Goal: Task Accomplishment & Management: Use online tool/utility

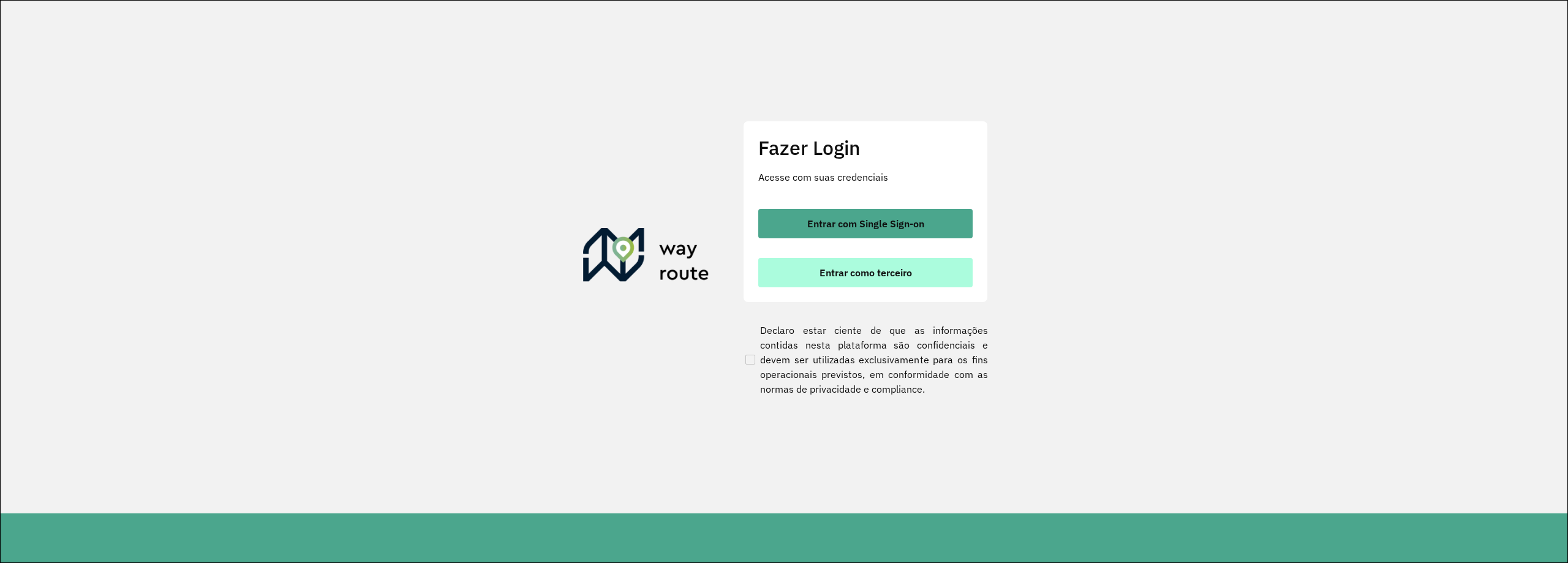
click at [868, 279] on button "Entrar como terceiro" at bounding box center [866, 272] width 214 height 29
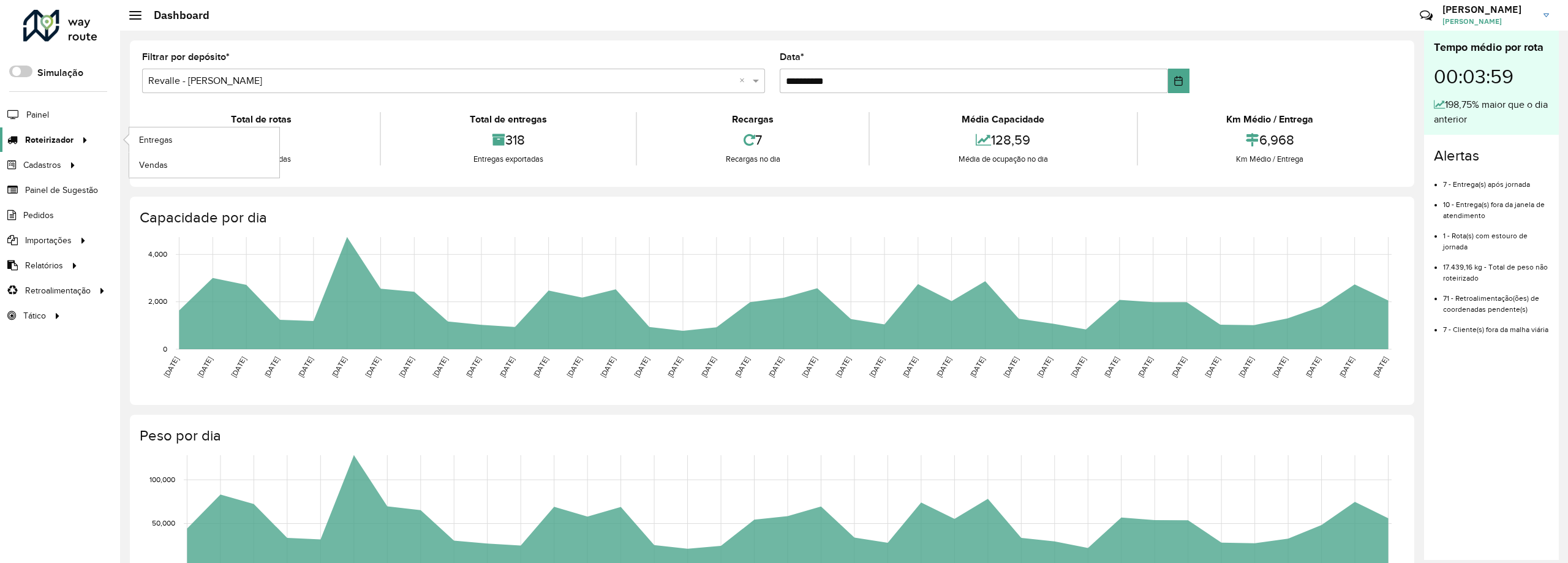
click at [82, 134] on icon at bounding box center [83, 139] width 11 height 18
click at [190, 144] on link "Entregas" at bounding box center [204, 139] width 150 height 24
click at [174, 143] on span "Entregas" at bounding box center [156, 139] width 35 height 13
click at [169, 142] on span "Entregas" at bounding box center [156, 139] width 35 height 13
click at [177, 145] on link "Entregas" at bounding box center [204, 139] width 150 height 24
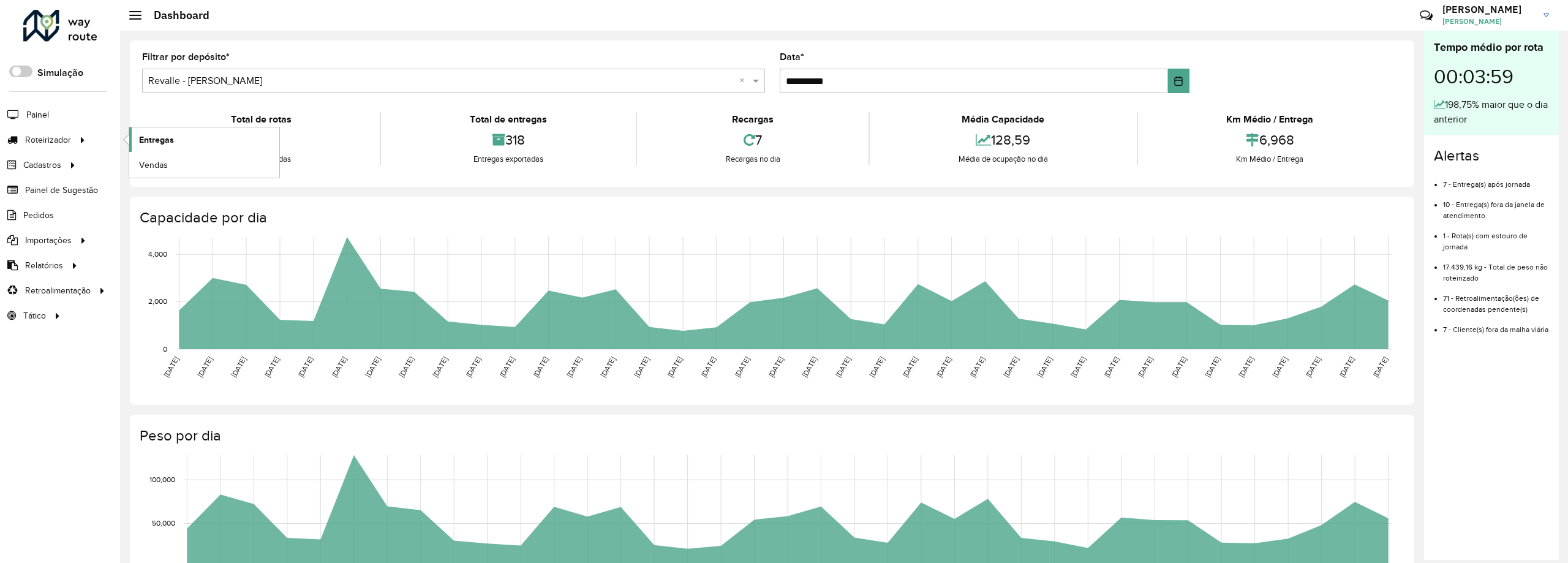
click at [213, 138] on link "Entregas" at bounding box center [204, 139] width 150 height 24
click at [162, 138] on span "Entregas" at bounding box center [156, 139] width 35 height 13
click at [208, 143] on link "Entregas" at bounding box center [204, 139] width 150 height 24
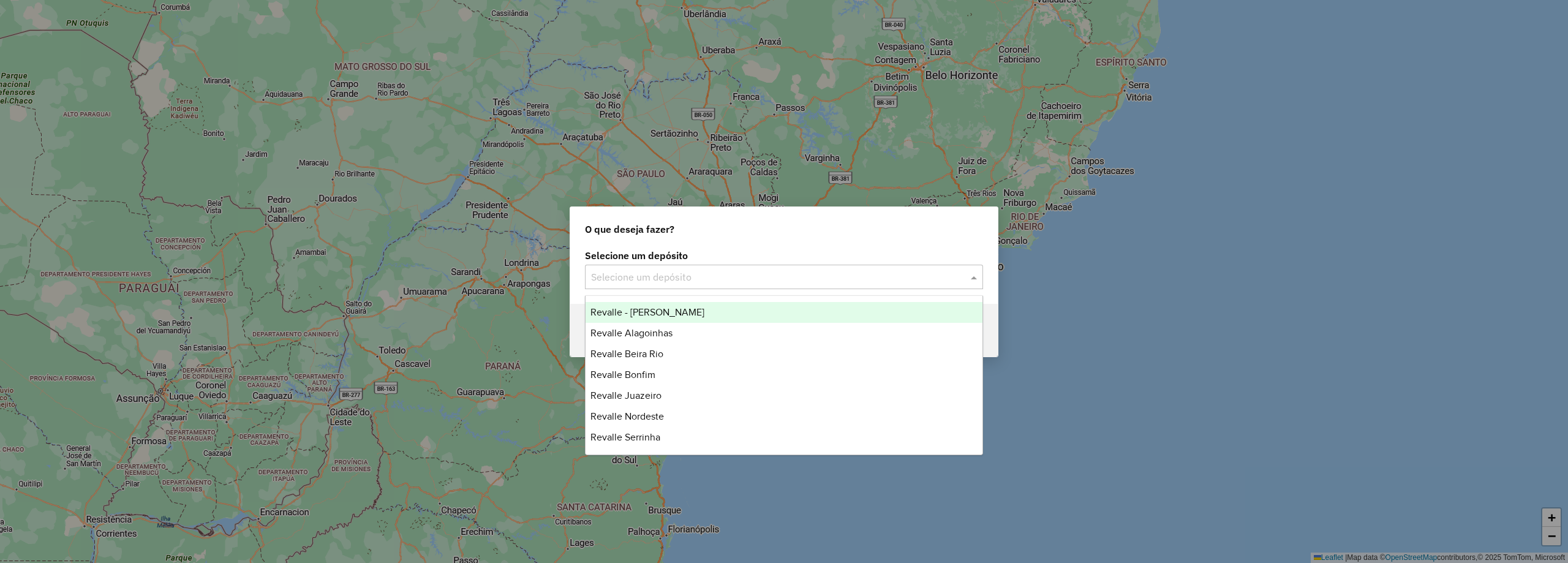
click at [729, 270] on input "text" at bounding box center [771, 277] width 361 height 14
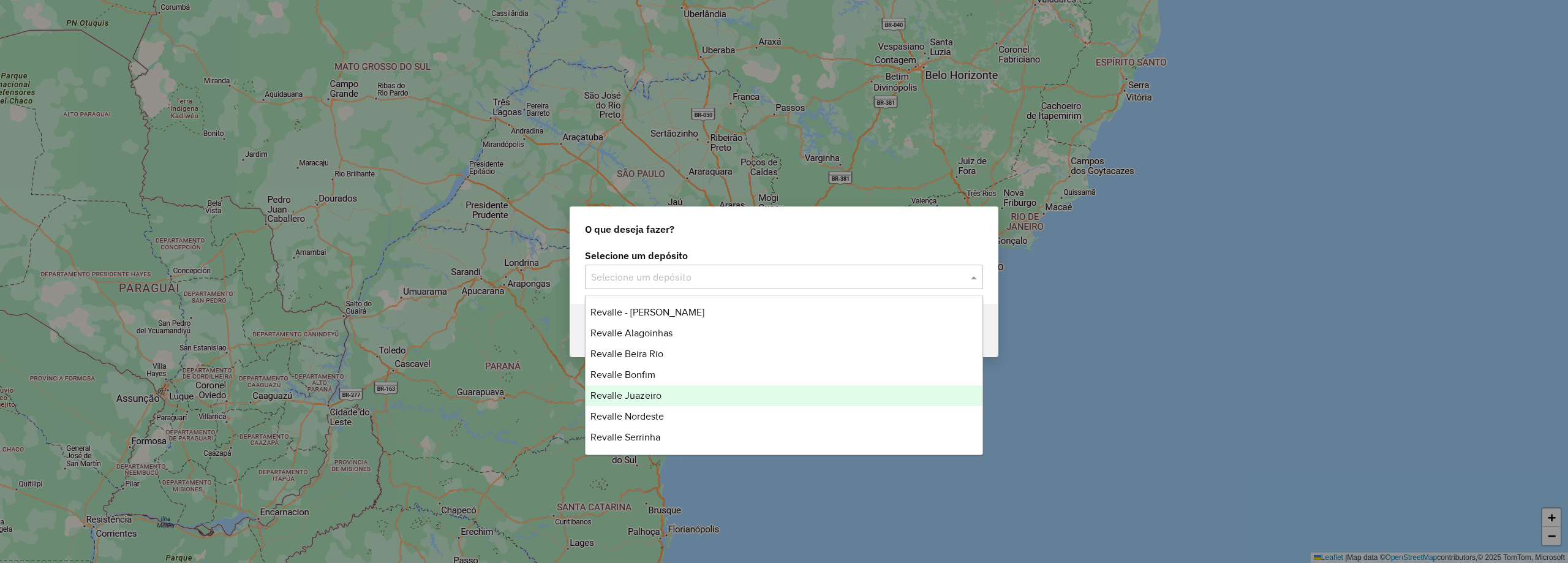
click at [720, 389] on div "Revalle Juazeiro" at bounding box center [784, 396] width 397 height 21
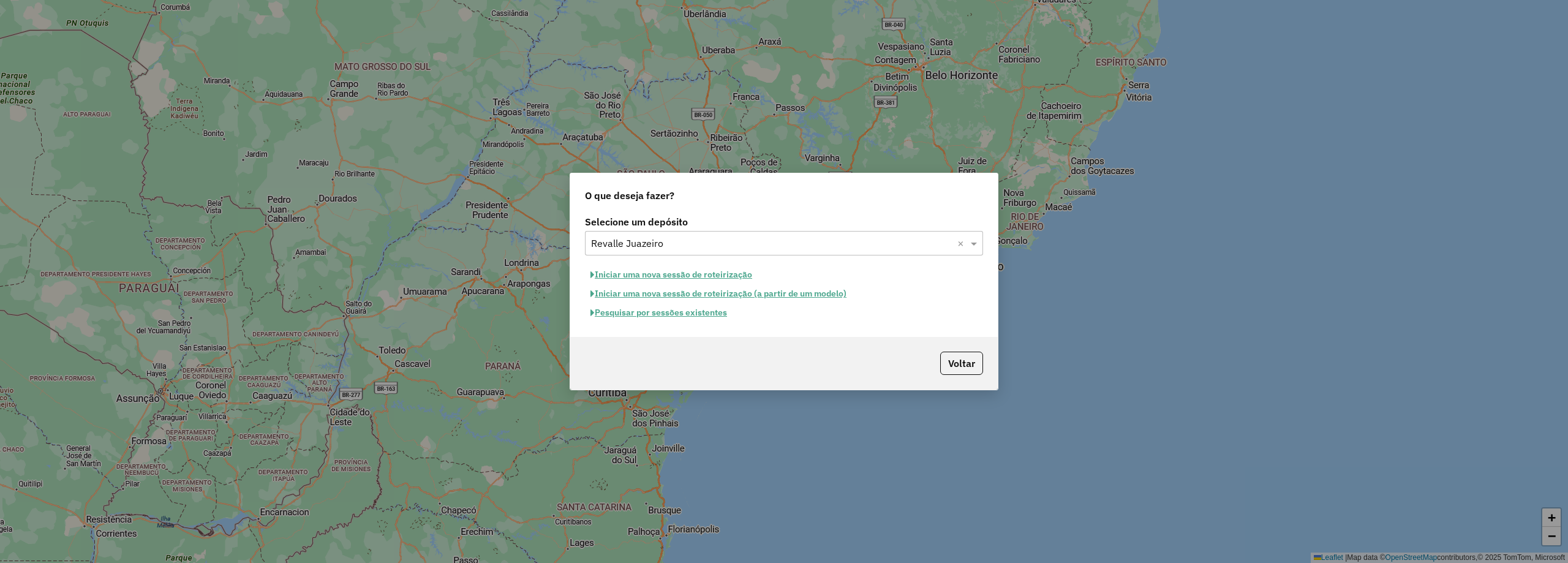
click at [711, 309] on button "Pesquisar por sessões existentes" at bounding box center [658, 313] width 148 height 19
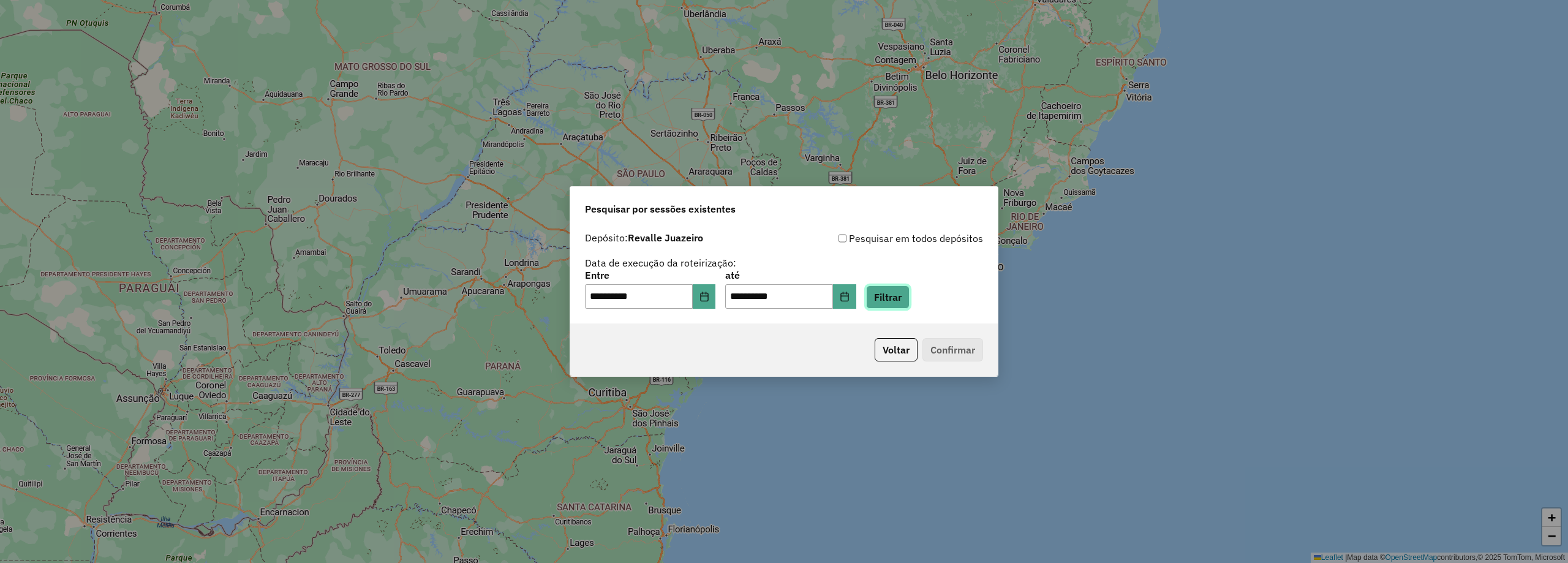
click at [909, 298] on button "Filtrar" at bounding box center [887, 297] width 43 height 23
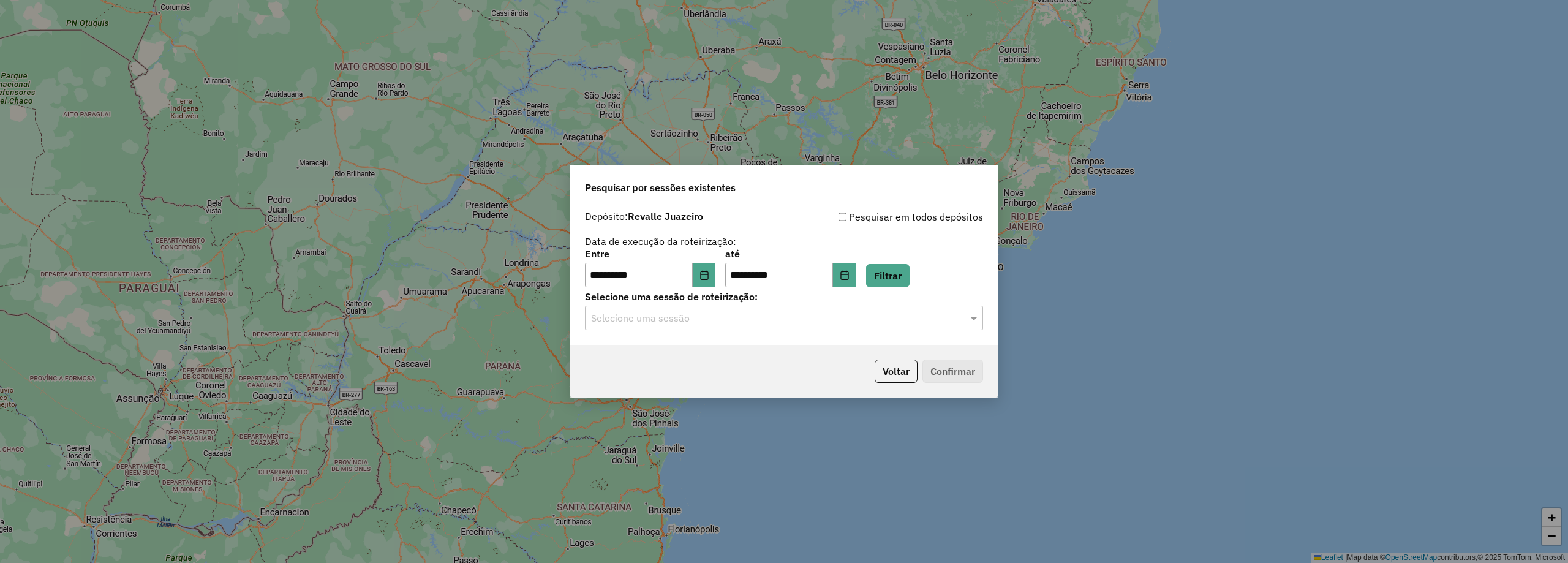
click at [756, 314] on input "text" at bounding box center [771, 318] width 361 height 14
drag, startPoint x: 724, startPoint y: 352, endPoint x: 730, endPoint y: 340, distance: 13.4
click at [725, 349] on div "979385 - 14/08/2025 19:54" at bounding box center [784, 353] width 397 height 21
click at [939, 368] on button "Confirmar" at bounding box center [952, 372] width 61 height 23
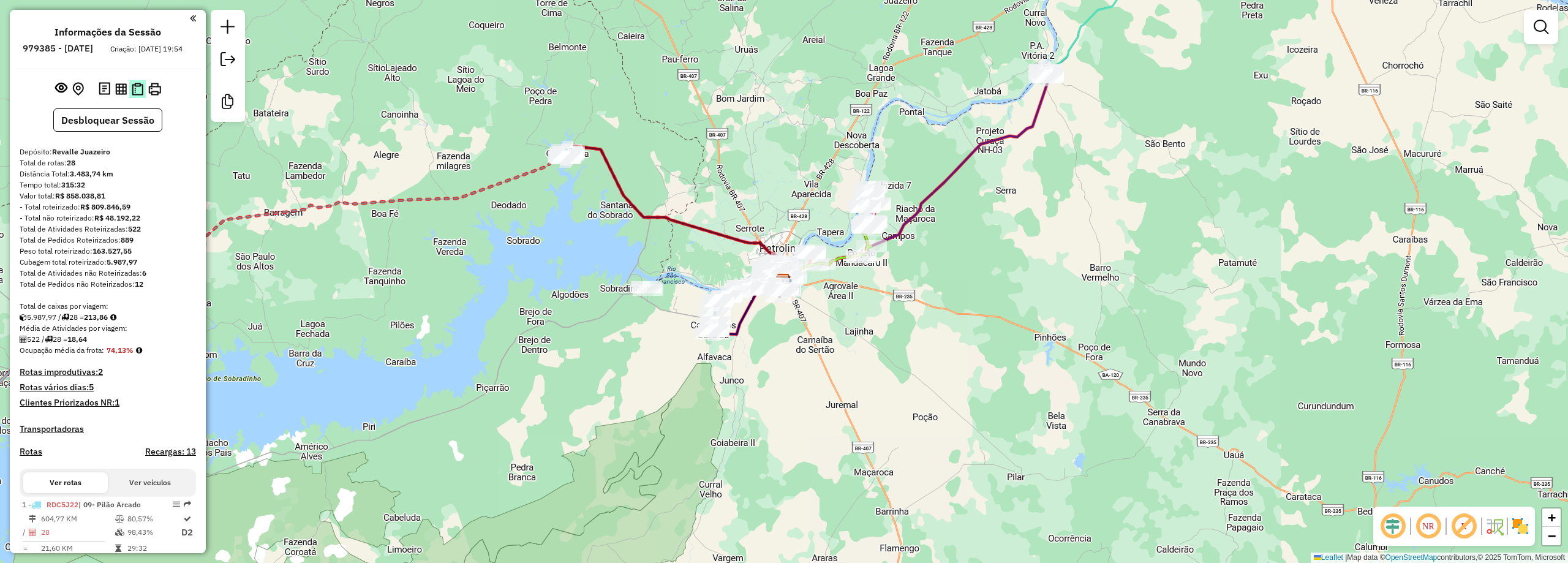
click at [138, 96] on img at bounding box center [137, 89] width 12 height 13
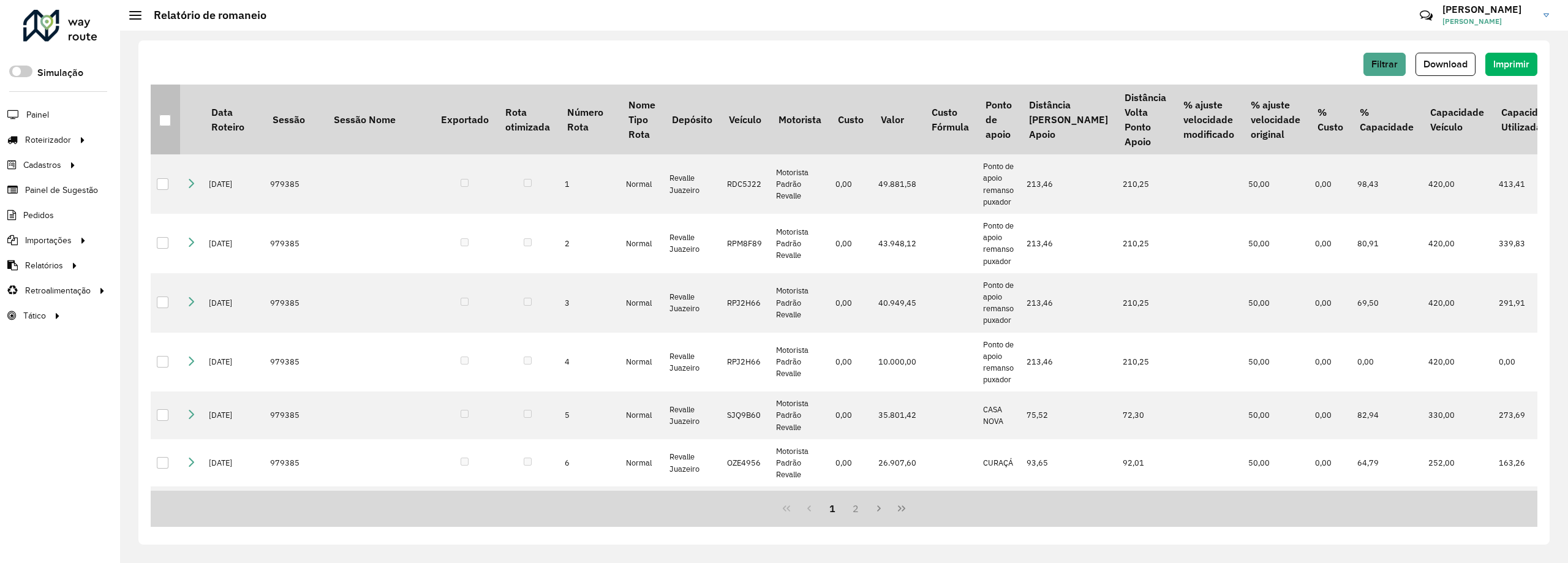
click at [167, 118] on div at bounding box center [165, 121] width 12 height 12
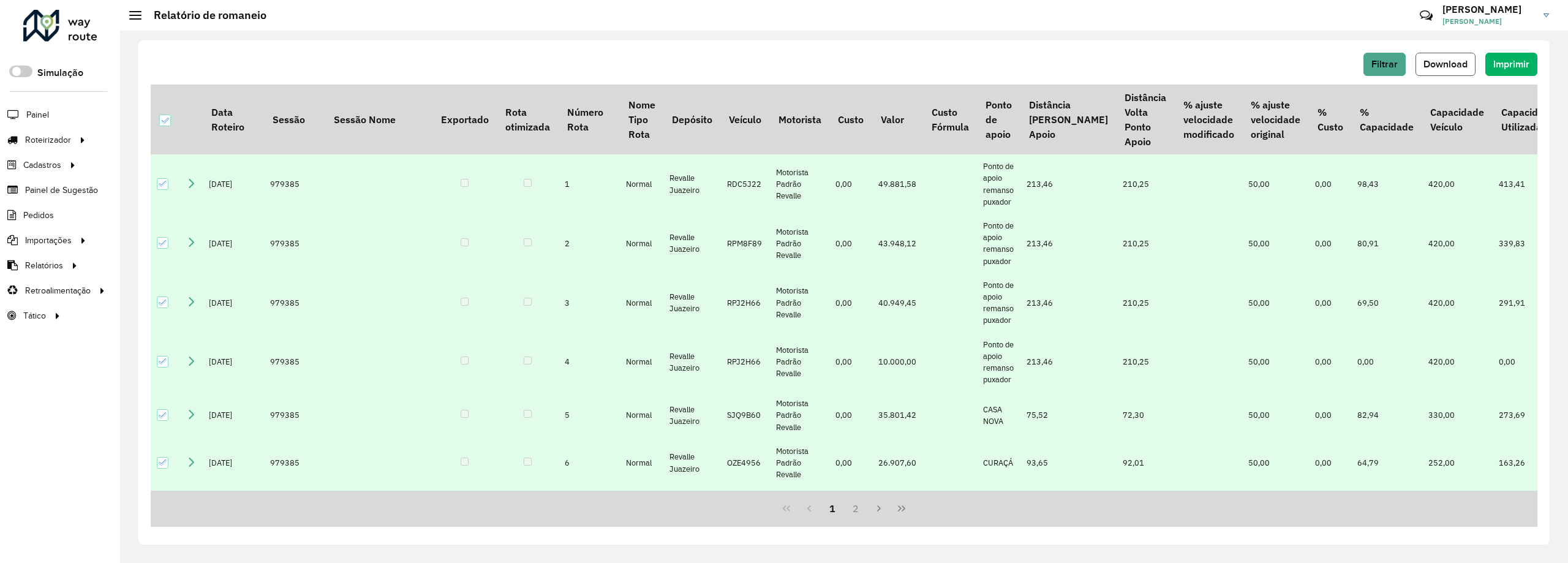
click at [1456, 62] on span "Download" at bounding box center [1445, 64] width 44 height 11
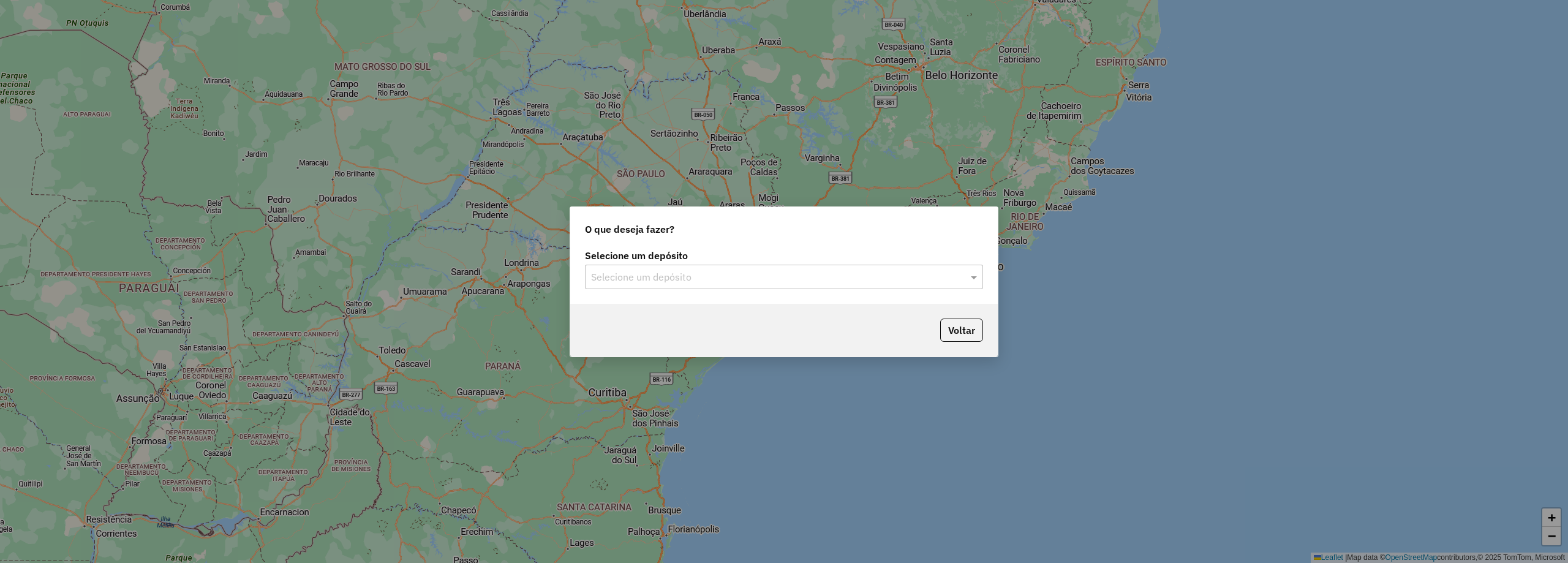
click at [767, 283] on input "text" at bounding box center [771, 277] width 361 height 14
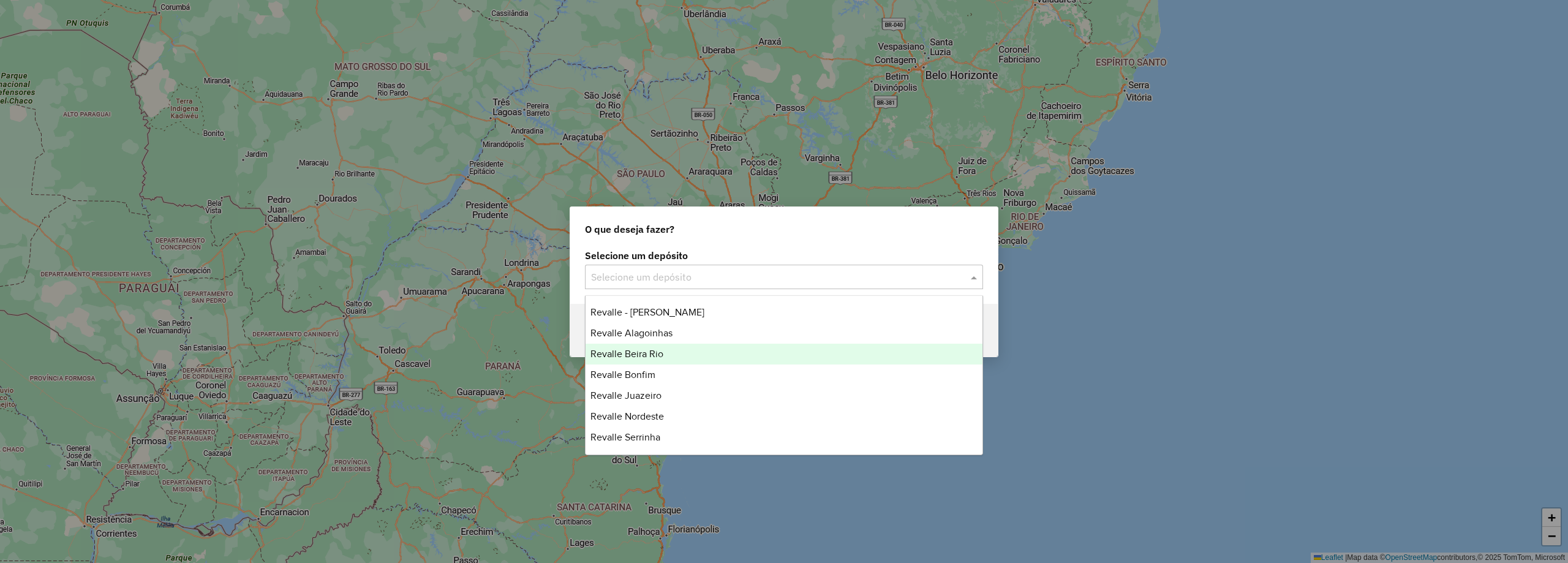
click at [682, 348] on div "Revalle Beira Rio" at bounding box center [784, 354] width 397 height 21
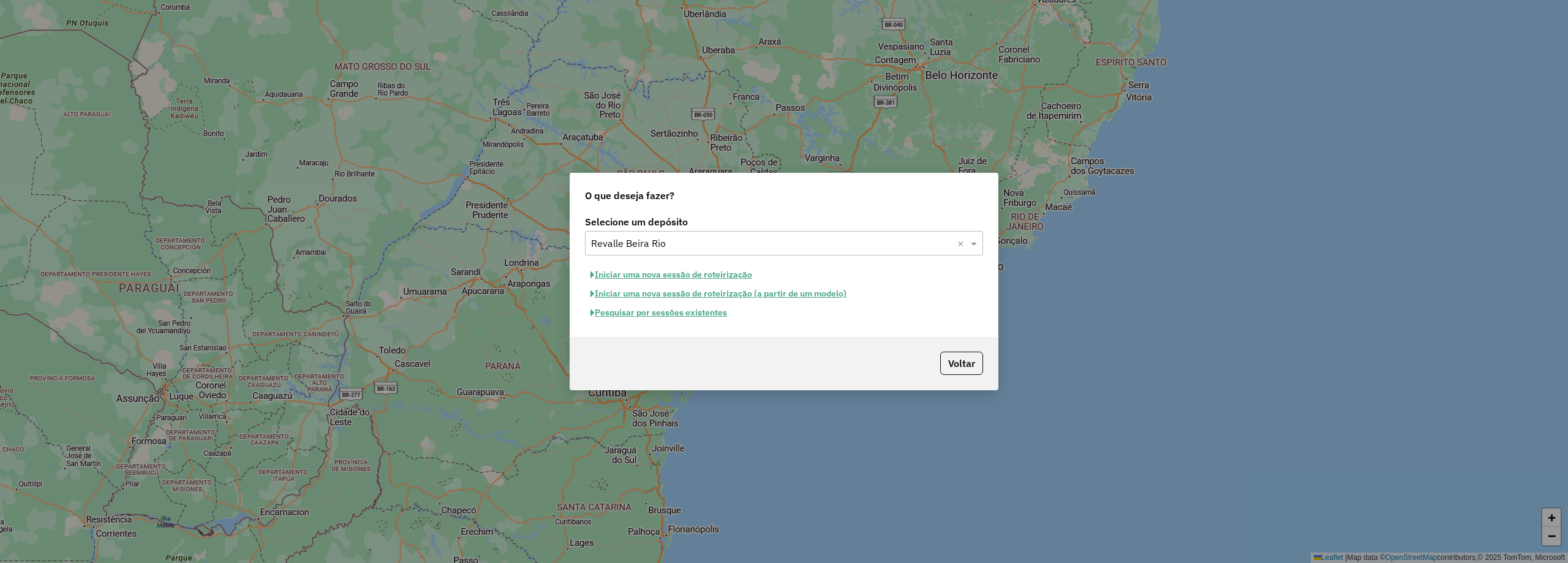
click at [687, 315] on button "Pesquisar por sessões existentes" at bounding box center [658, 313] width 148 height 19
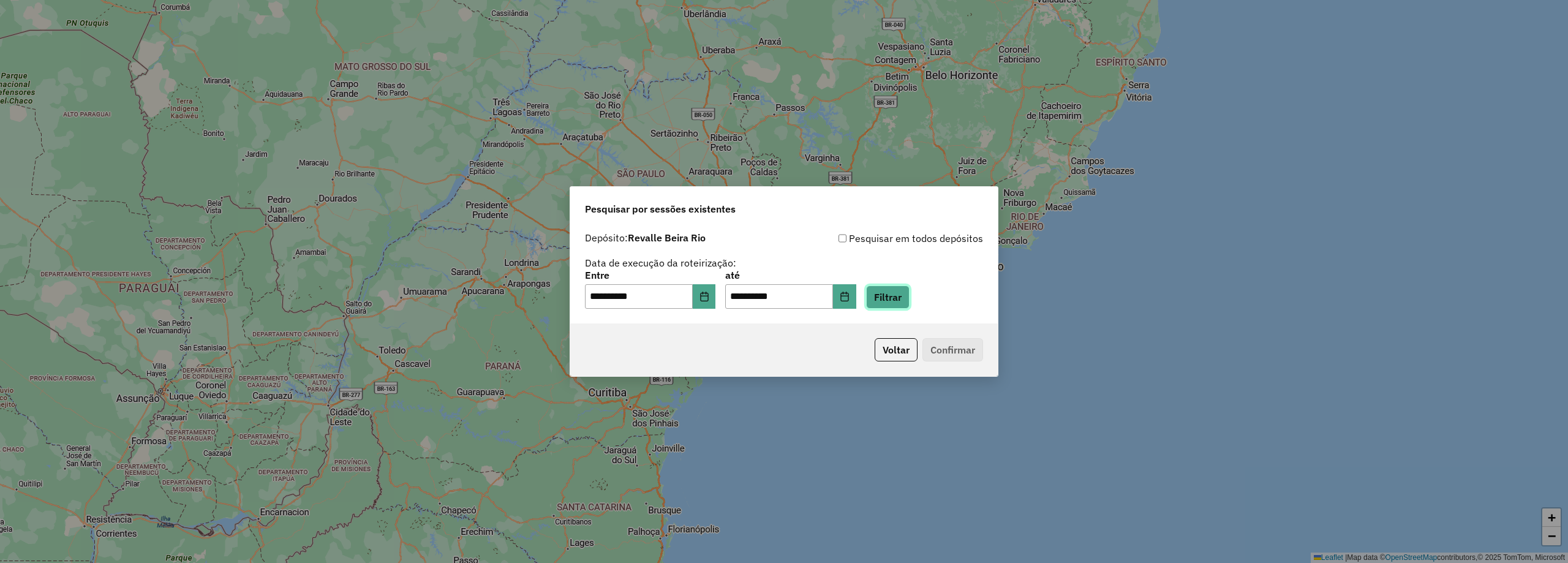
click at [909, 295] on button "Filtrar" at bounding box center [887, 297] width 43 height 23
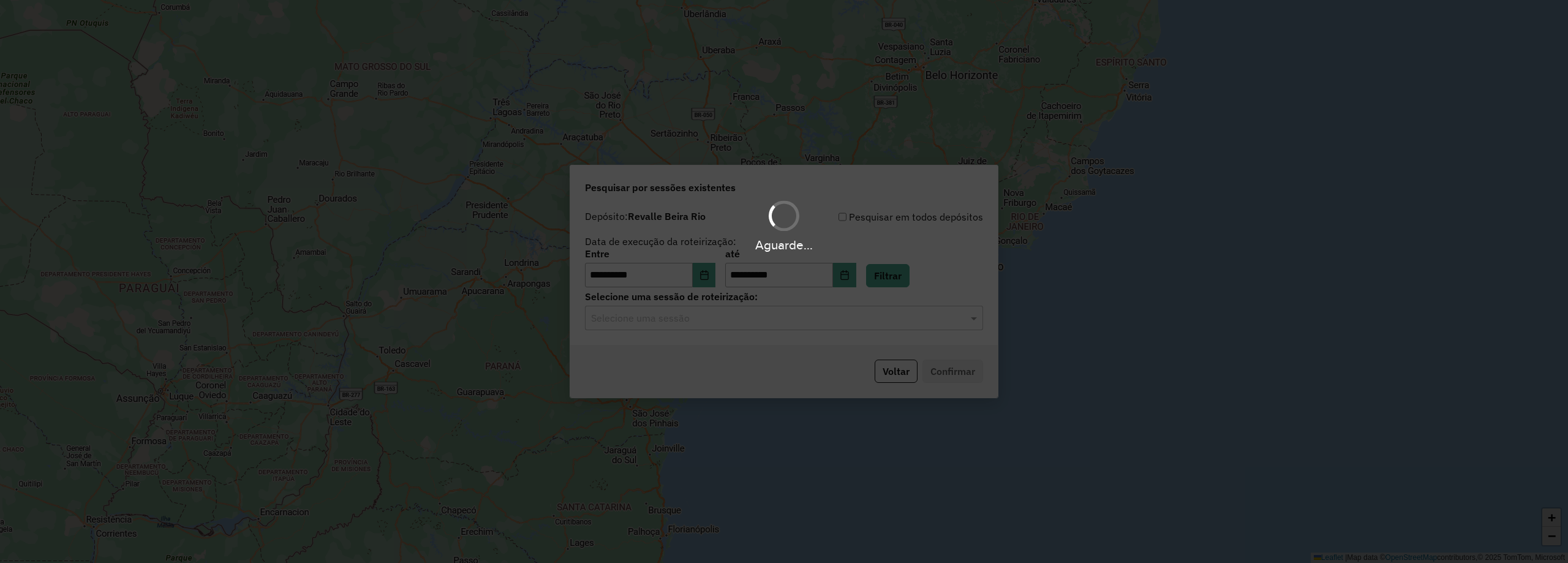
click at [838, 319] on hb-app "**********" at bounding box center [784, 281] width 1568 height 563
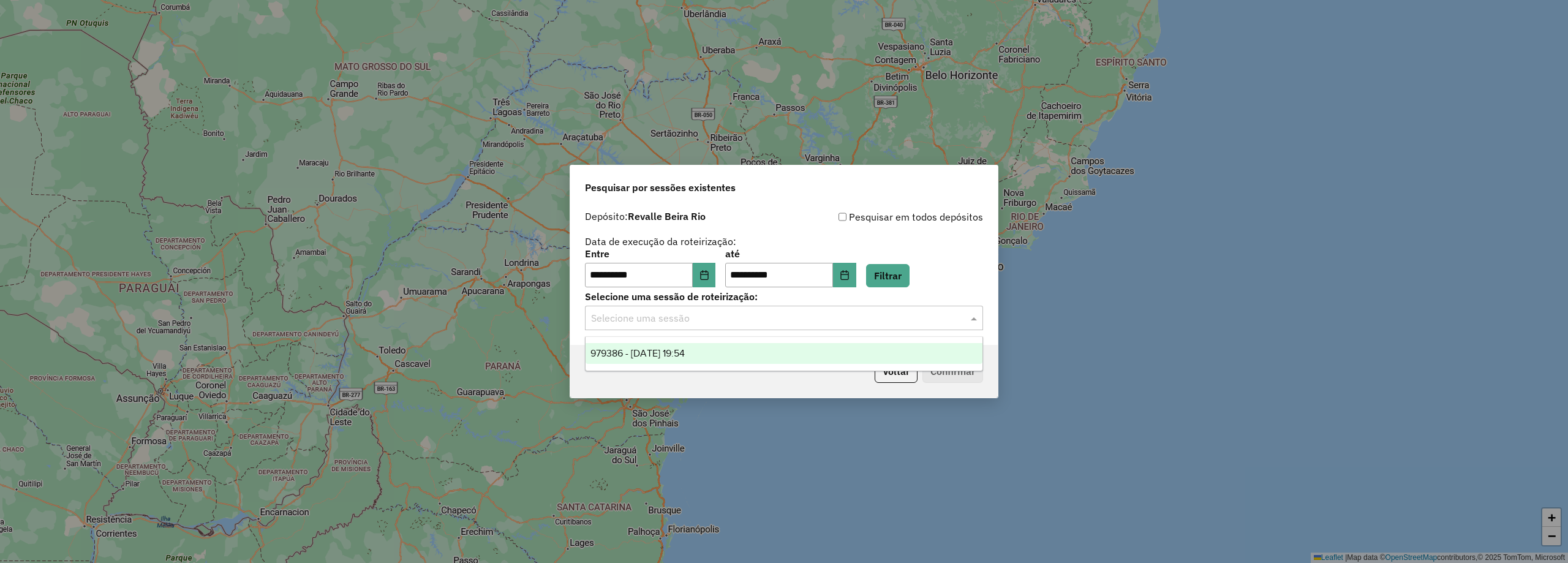
click at [837, 319] on input "text" at bounding box center [771, 318] width 361 height 14
click at [808, 351] on div "979386 - [DATE] 19:54" at bounding box center [784, 353] width 397 height 21
click at [964, 377] on button "Confirmar" at bounding box center [952, 372] width 61 height 23
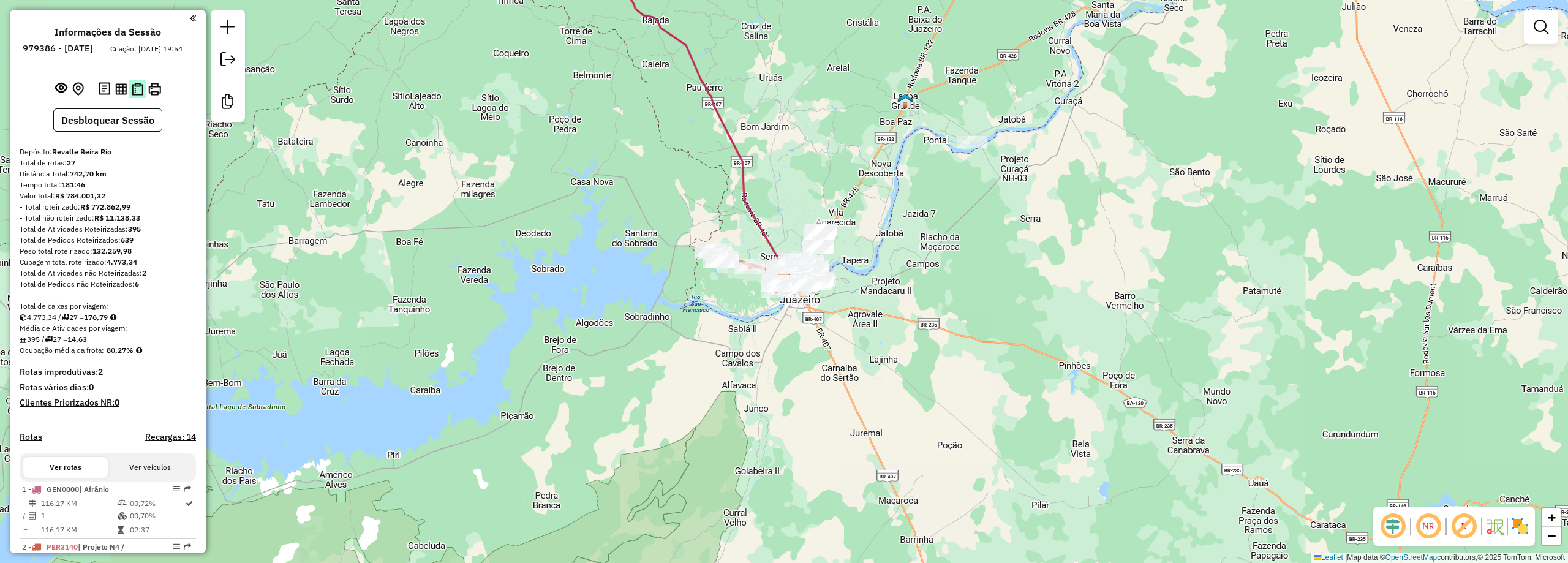
click at [133, 96] on img at bounding box center [137, 89] width 12 height 13
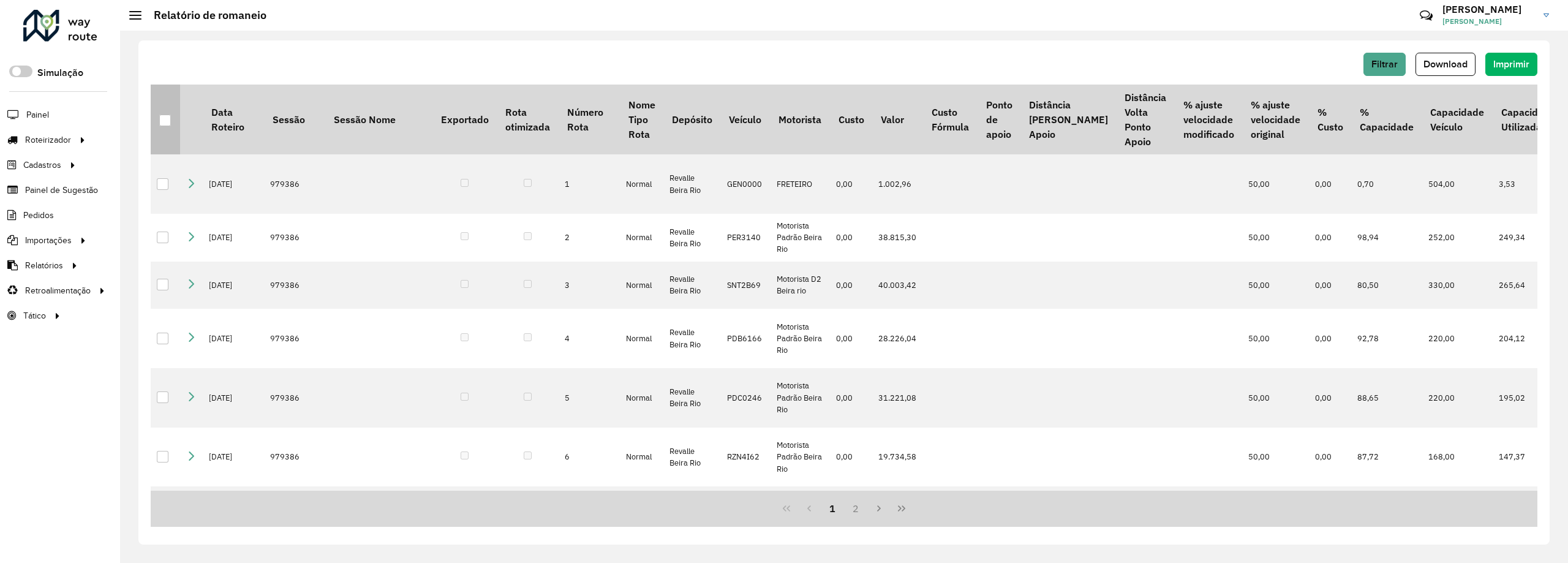
click at [159, 127] on div at bounding box center [165, 121] width 13 height 13
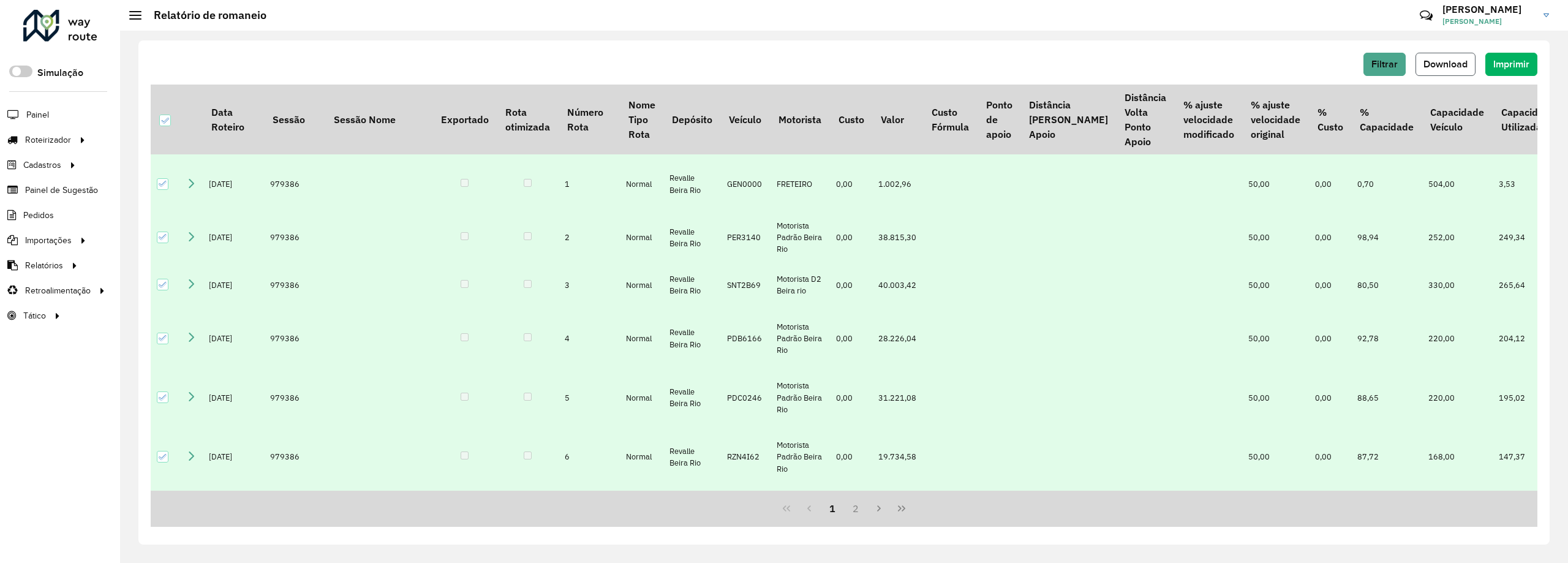
click at [1439, 63] on span "Download" at bounding box center [1445, 64] width 44 height 11
click at [1448, 67] on span "Download" at bounding box center [1445, 64] width 44 height 11
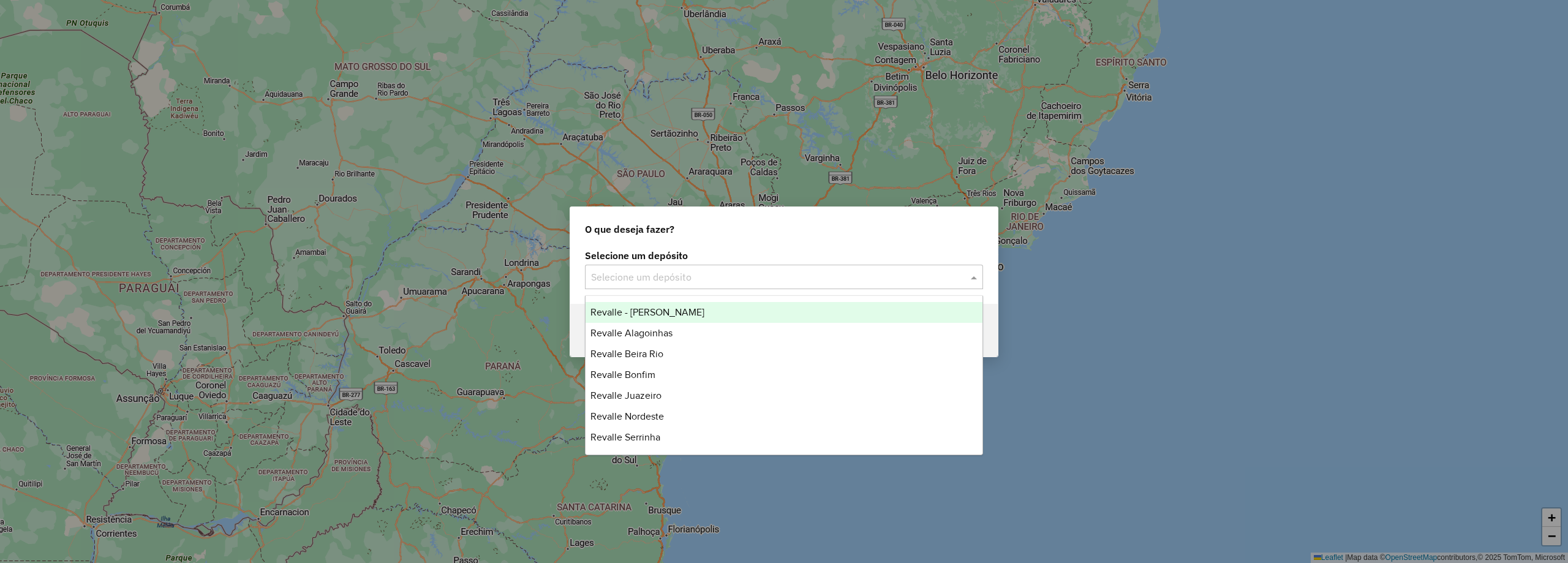
click at [679, 279] on input "text" at bounding box center [771, 277] width 361 height 14
click at [715, 313] on div "Revalle - [PERSON_NAME]" at bounding box center [784, 313] width 397 height 21
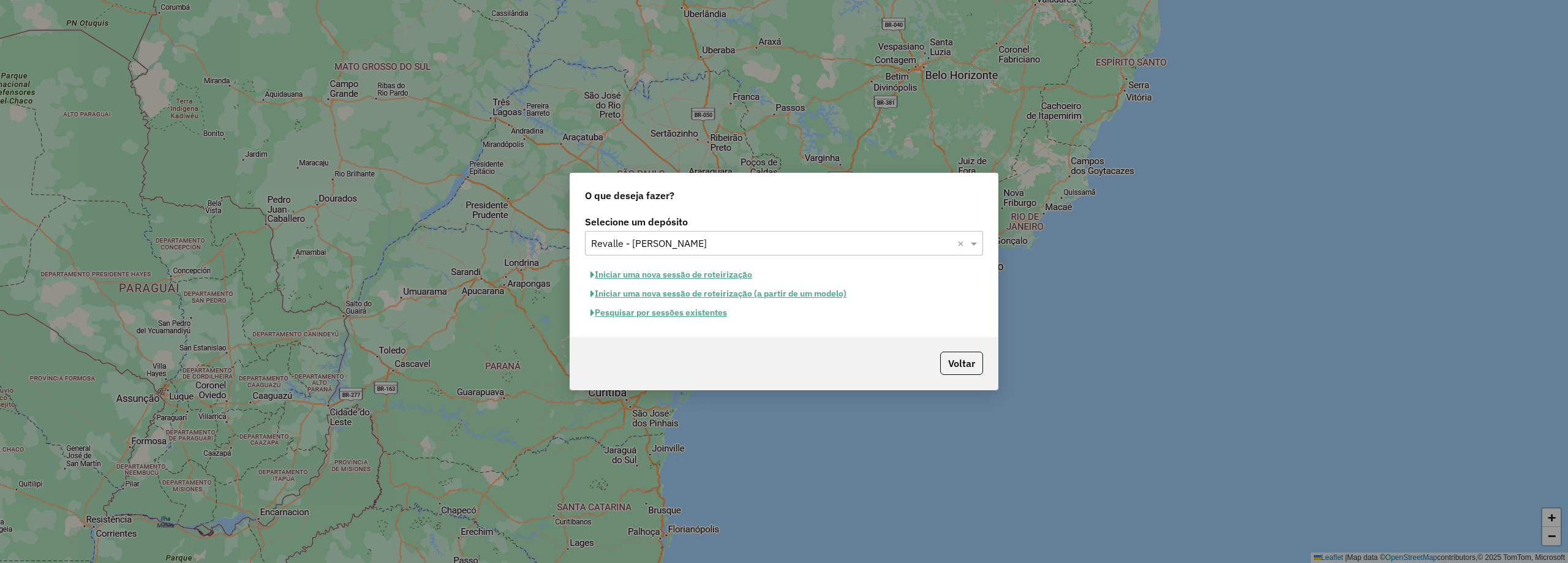
click at [716, 315] on button "Pesquisar por sessões existentes" at bounding box center [658, 313] width 148 height 19
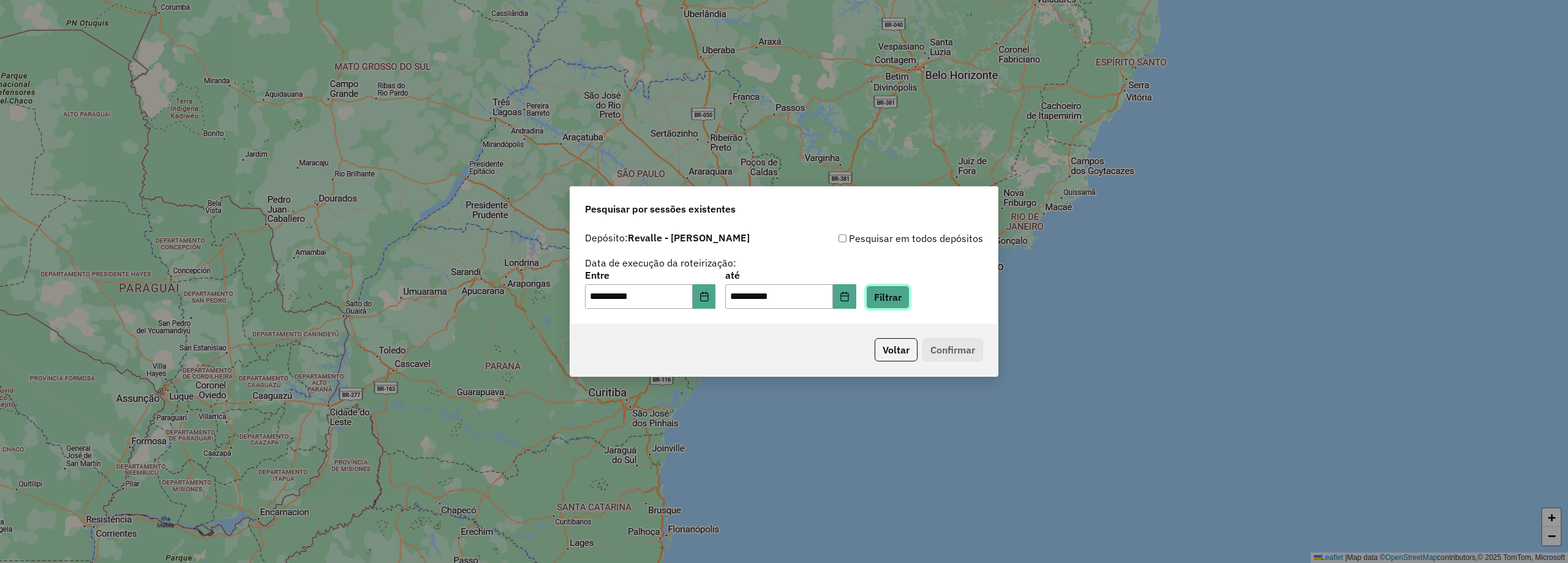
click at [906, 296] on button "Filtrar" at bounding box center [887, 297] width 43 height 23
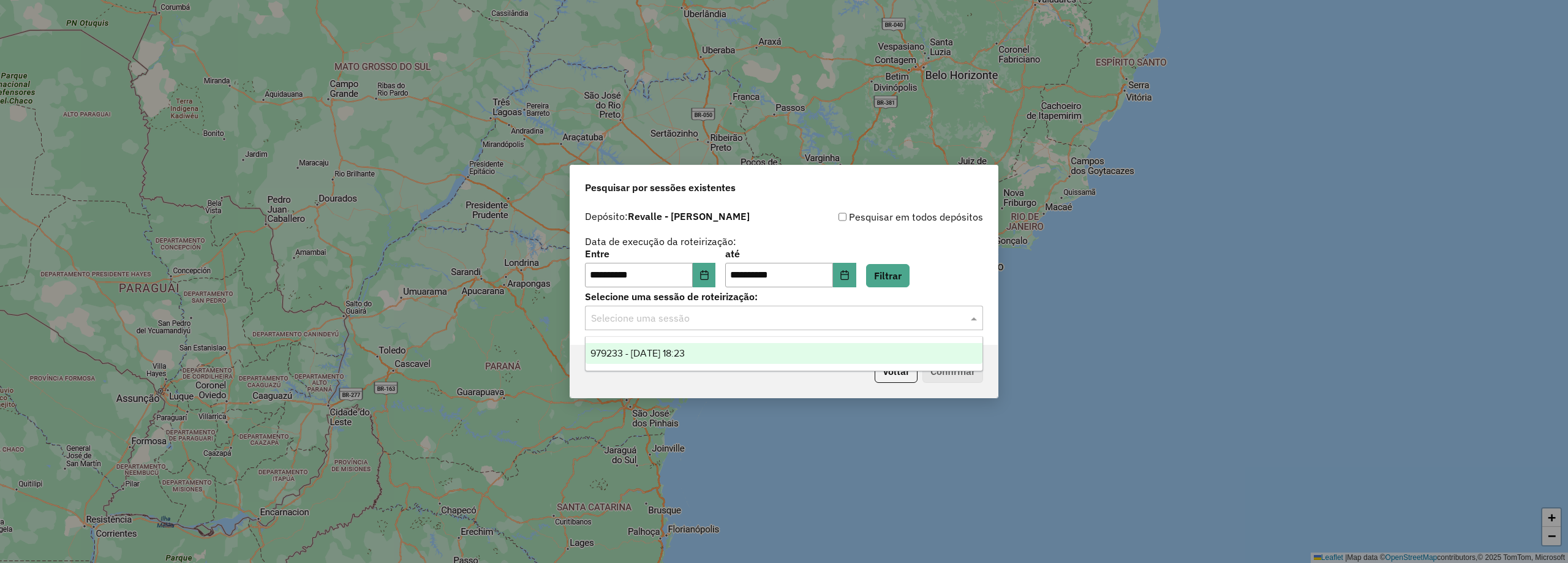
click at [775, 324] on input "text" at bounding box center [771, 318] width 361 height 14
click at [754, 347] on div "979233 - 14/08/2025 18:23" at bounding box center [784, 353] width 397 height 21
click at [948, 365] on button "Confirmar" at bounding box center [952, 372] width 61 height 23
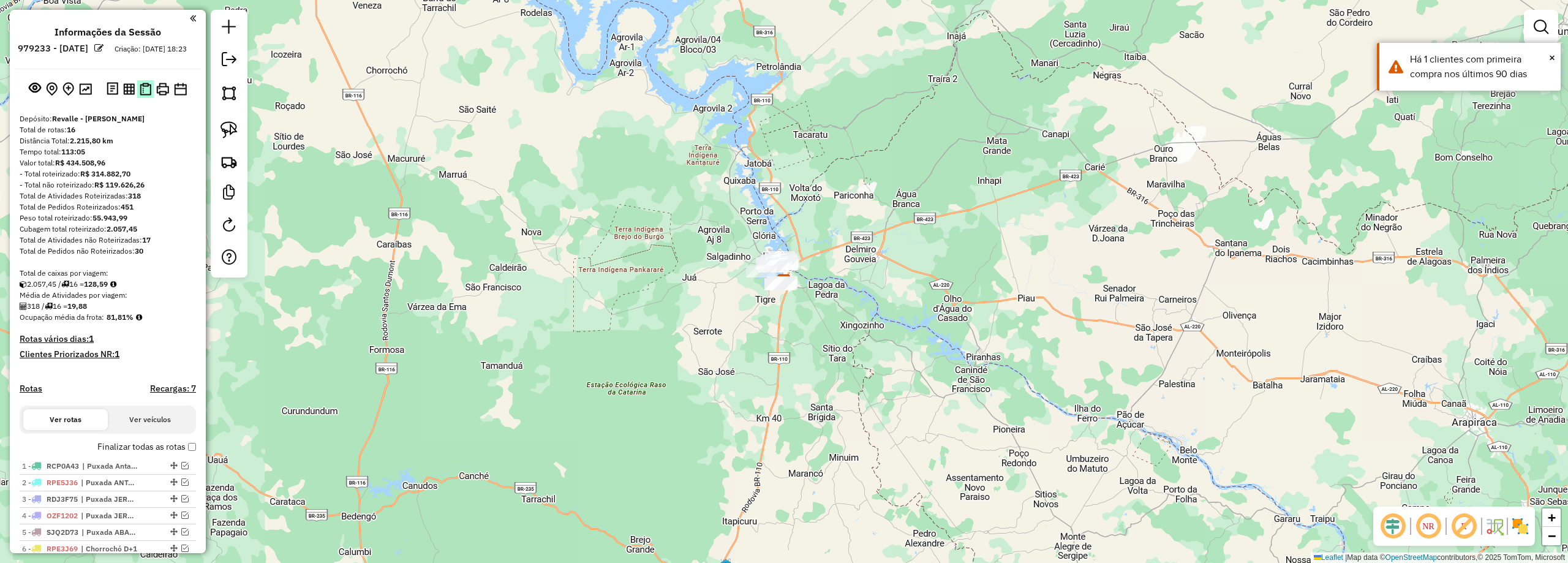
click at [146, 96] on img at bounding box center [146, 89] width 12 height 13
click at [145, 99] on button at bounding box center [145, 89] width 16 height 17
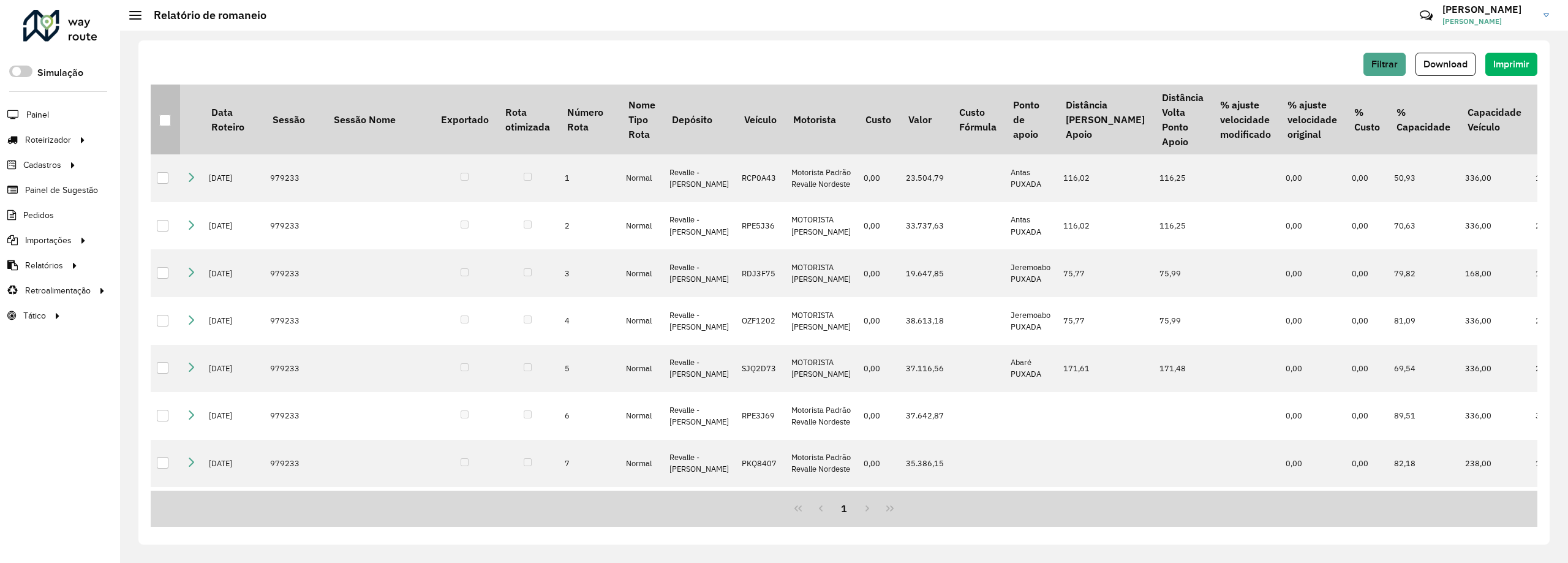
click at [164, 122] on div at bounding box center [165, 121] width 12 height 12
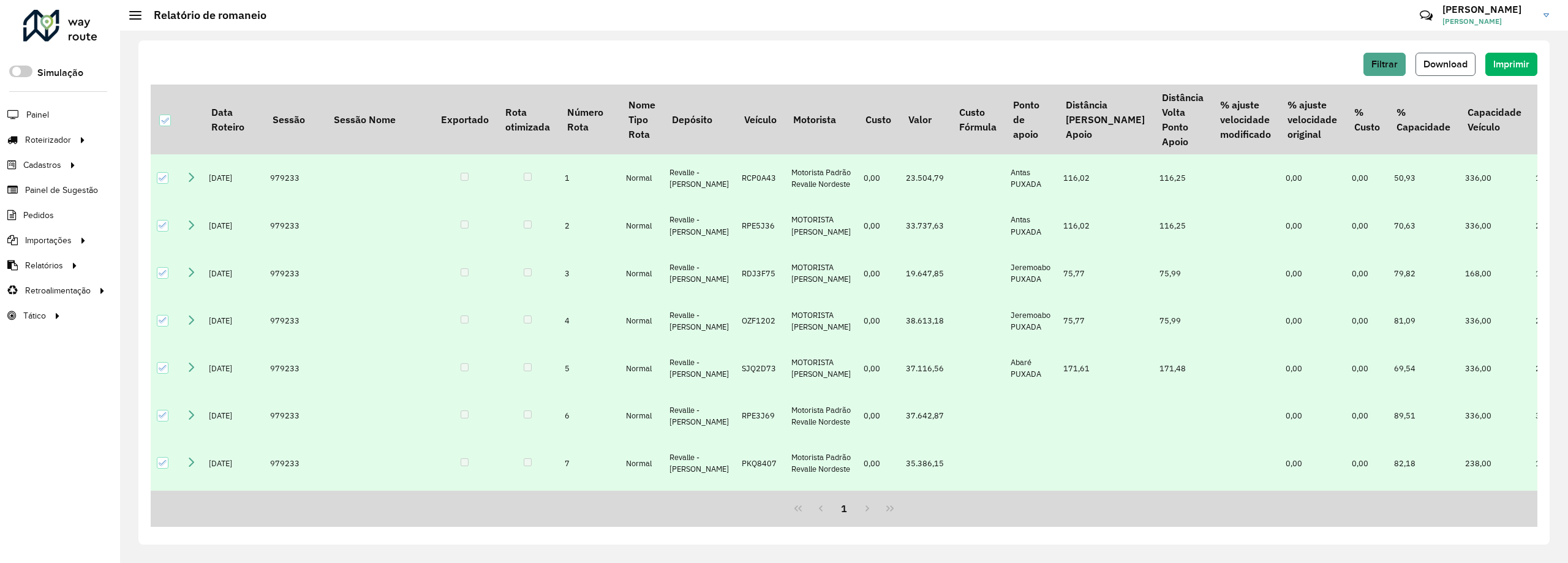
click at [1447, 65] on span "Download" at bounding box center [1445, 64] width 44 height 11
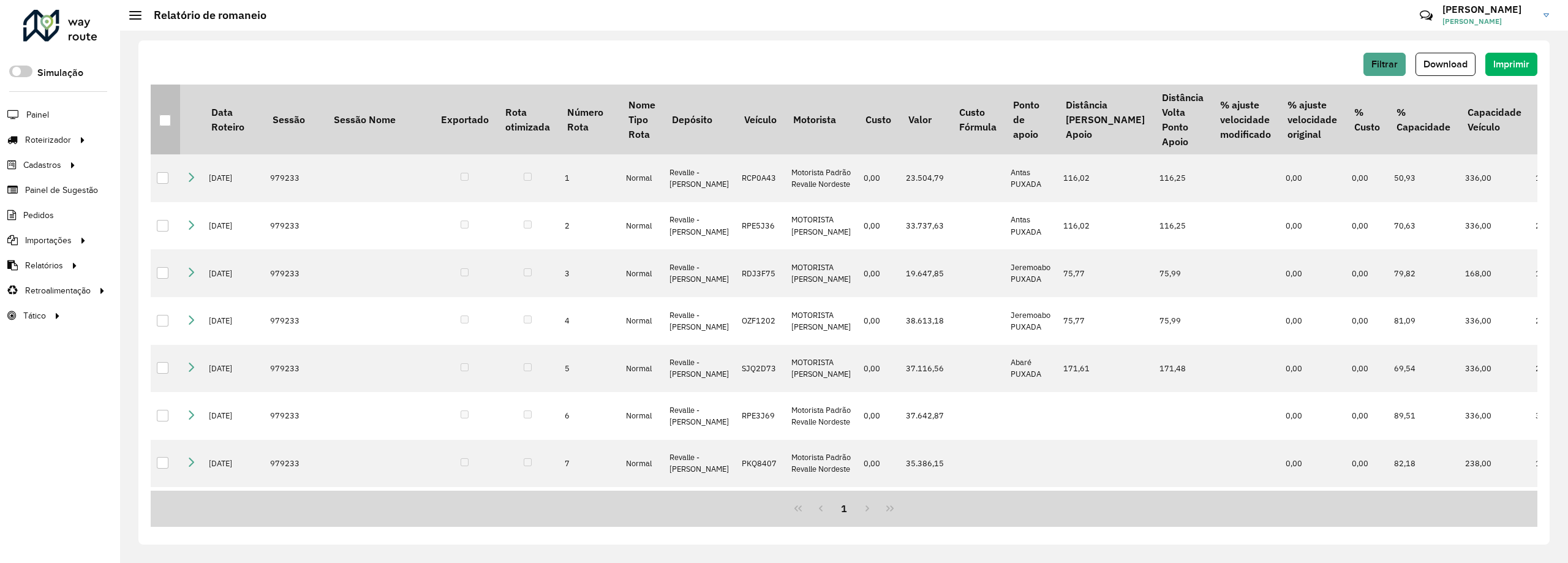
click at [165, 122] on div at bounding box center [165, 121] width 12 height 12
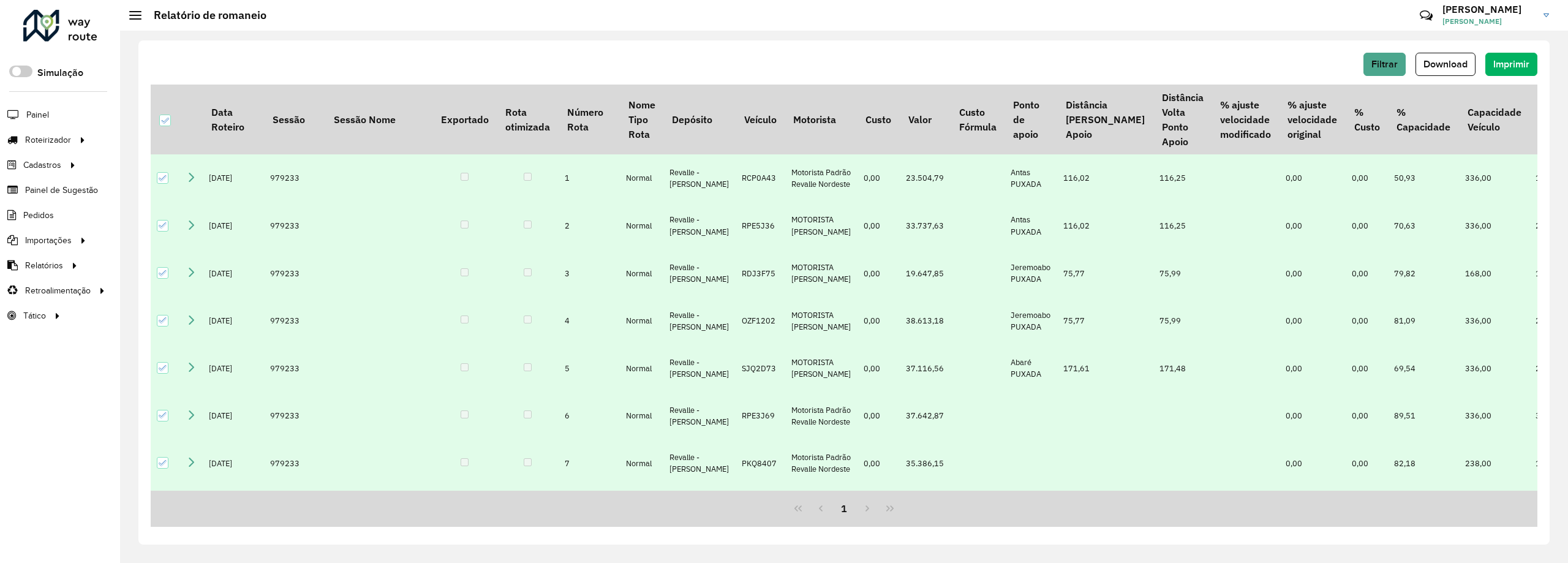
click at [1405, 61] on hb-button "Filtrar" at bounding box center [1387, 65] width 47 height 23
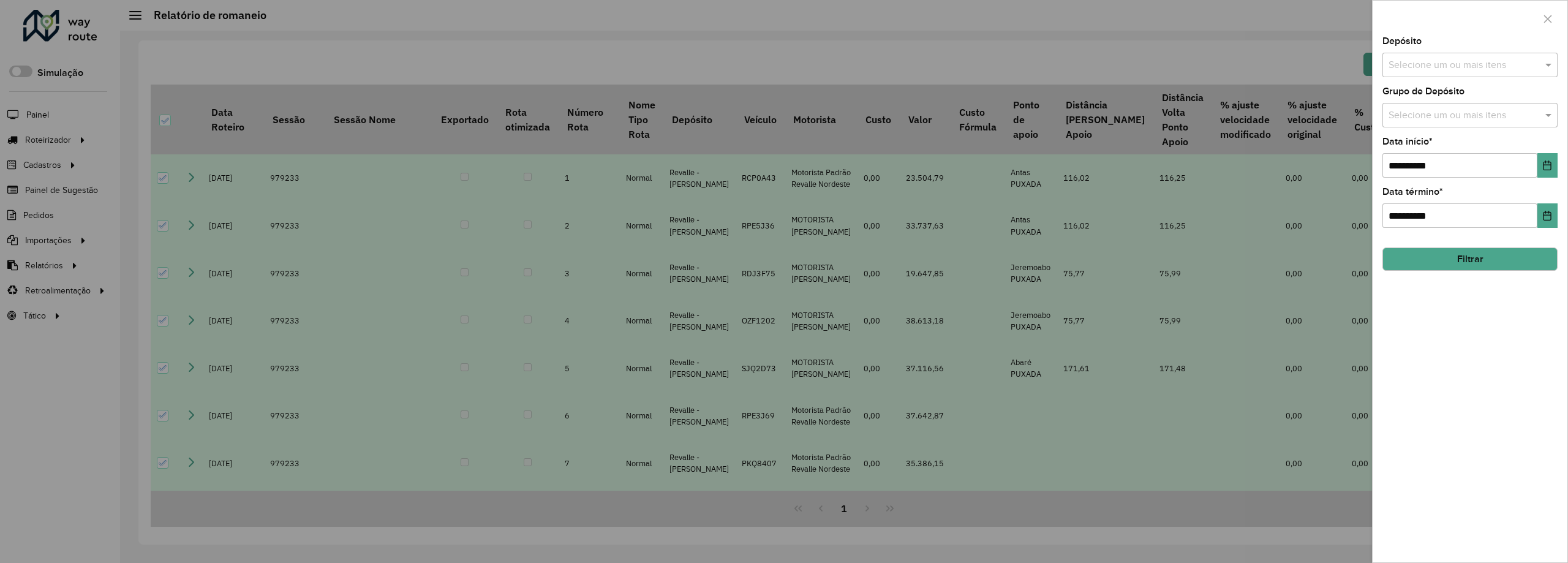
drag, startPoint x: 1225, startPoint y: 38, endPoint x: 1234, endPoint y: 39, distance: 9.1
click at [1225, 39] on div at bounding box center [784, 281] width 1568 height 563
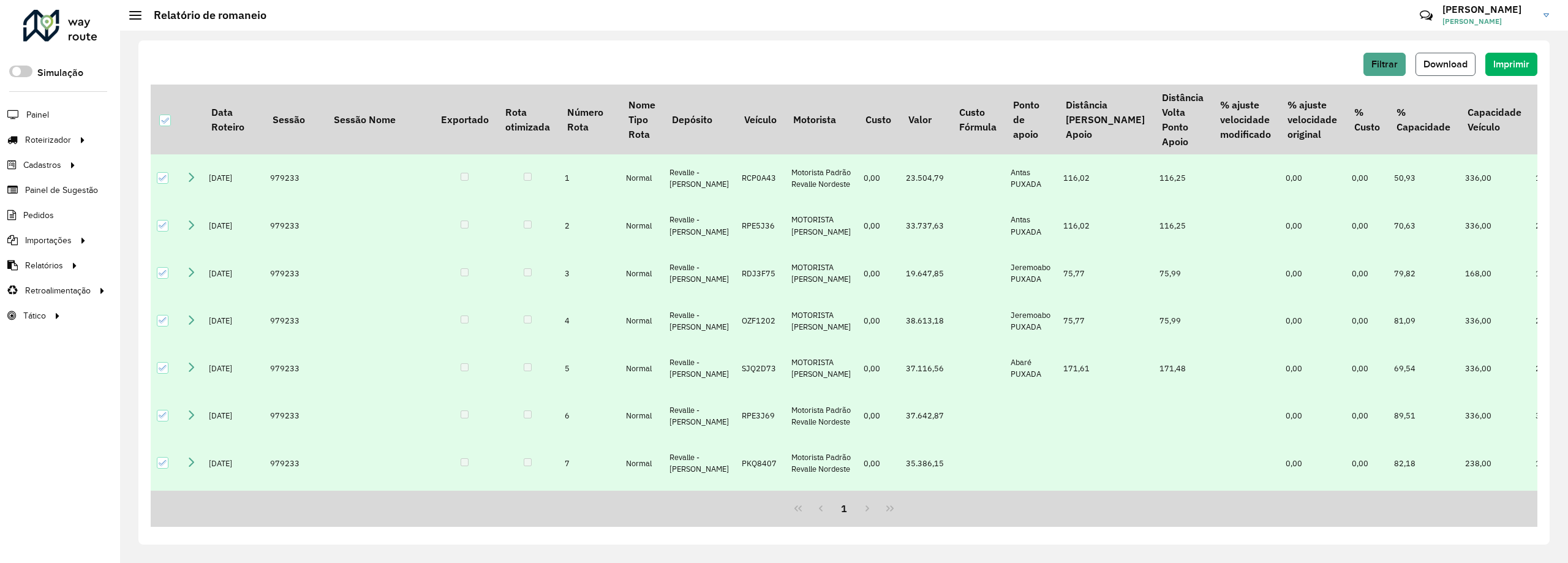
click at [1447, 63] on span "Download" at bounding box center [1445, 64] width 44 height 11
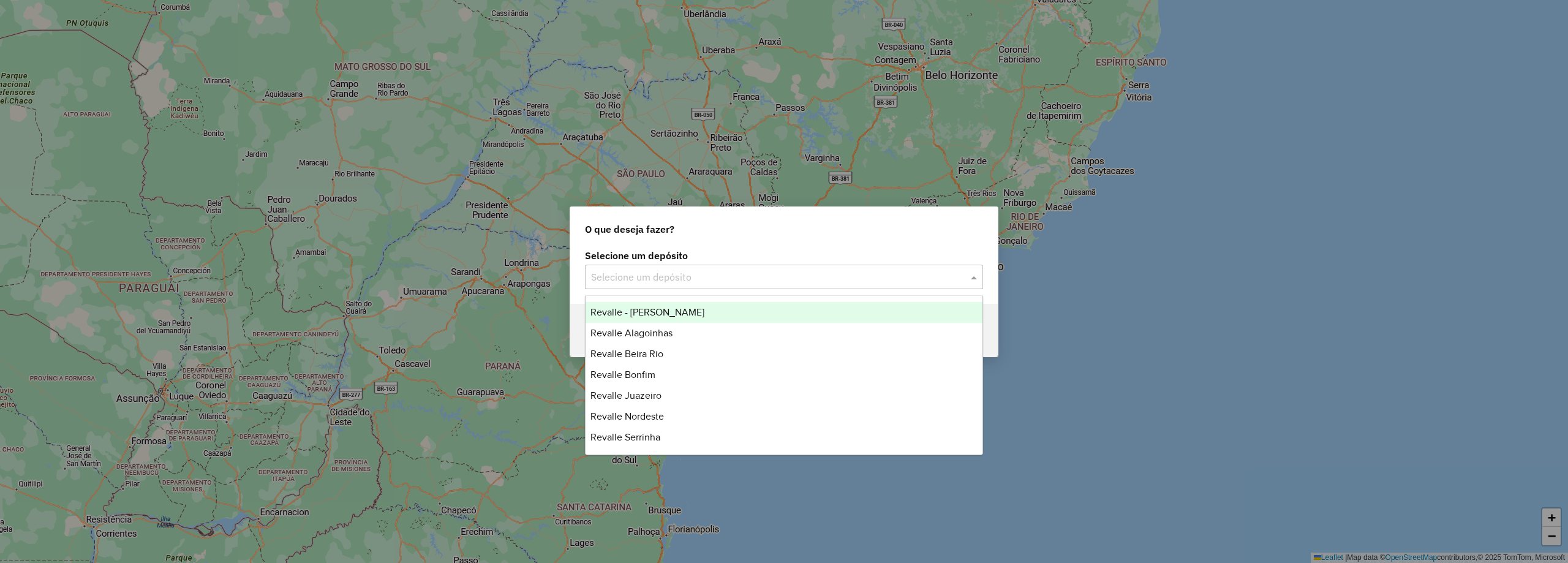
click at [665, 280] on input "text" at bounding box center [771, 277] width 361 height 14
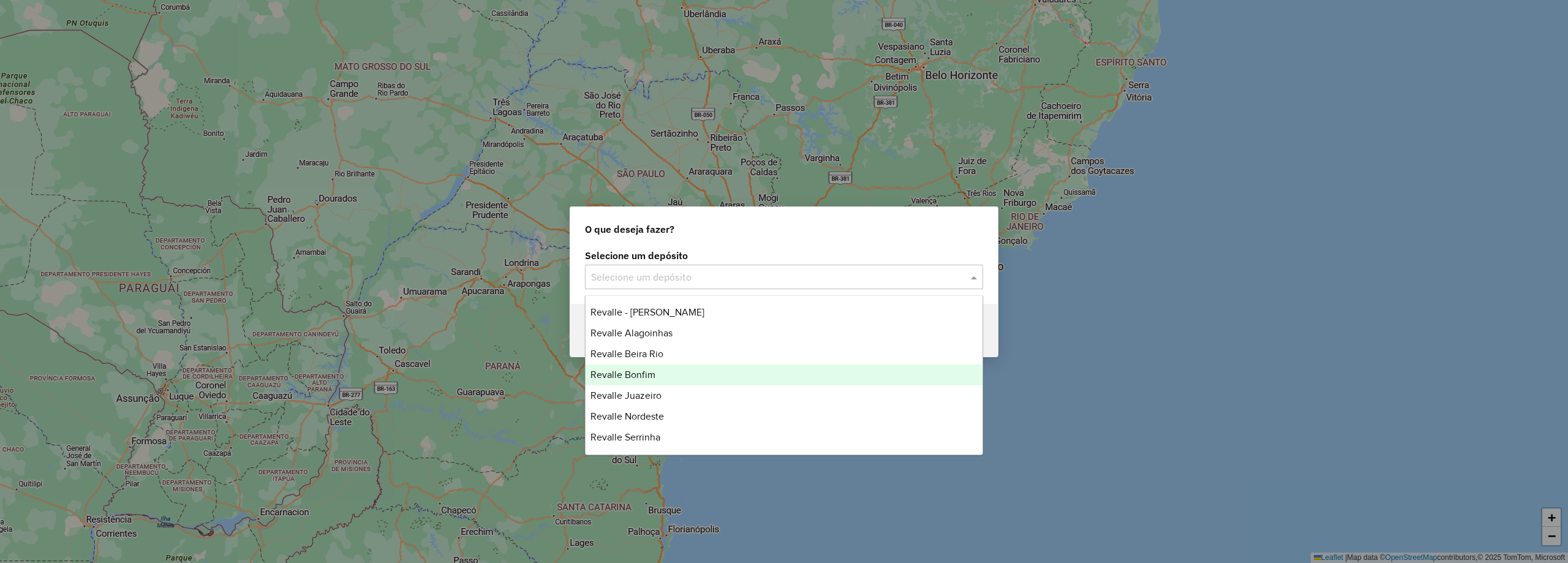
click at [663, 380] on div "Revalle Bonfim" at bounding box center [784, 376] width 397 height 21
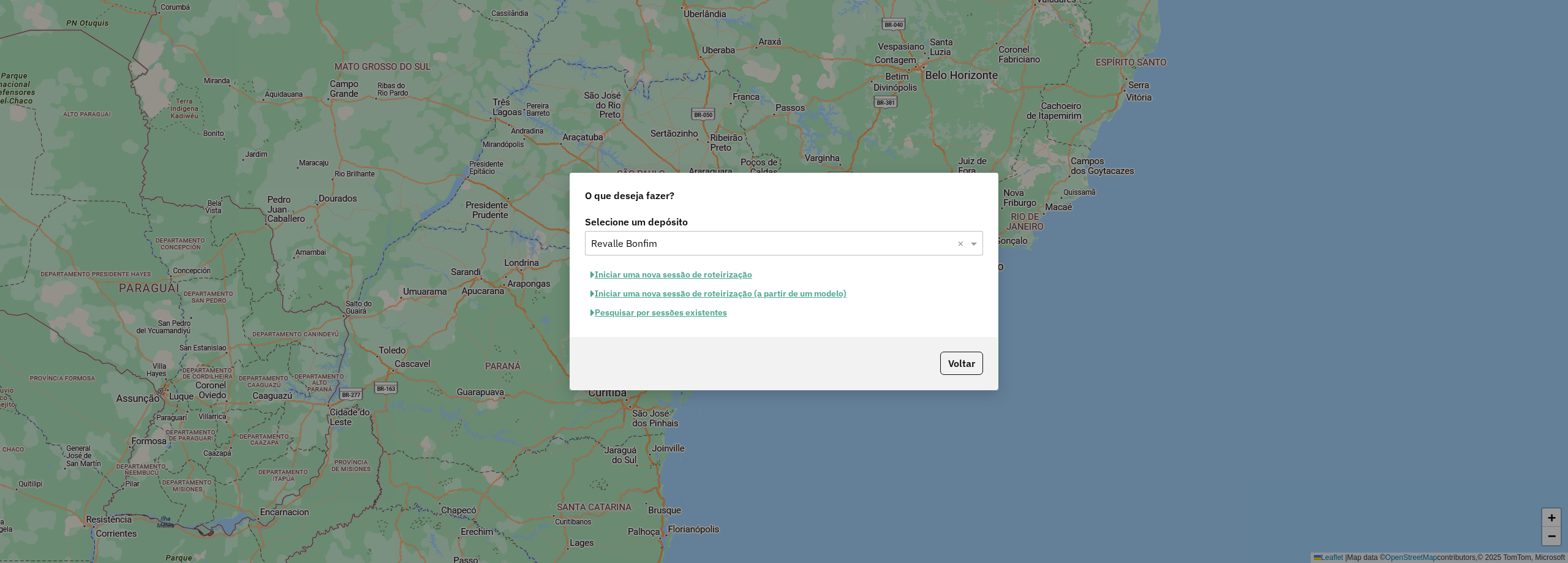
click at [688, 311] on button "Pesquisar por sessões existentes" at bounding box center [658, 313] width 148 height 19
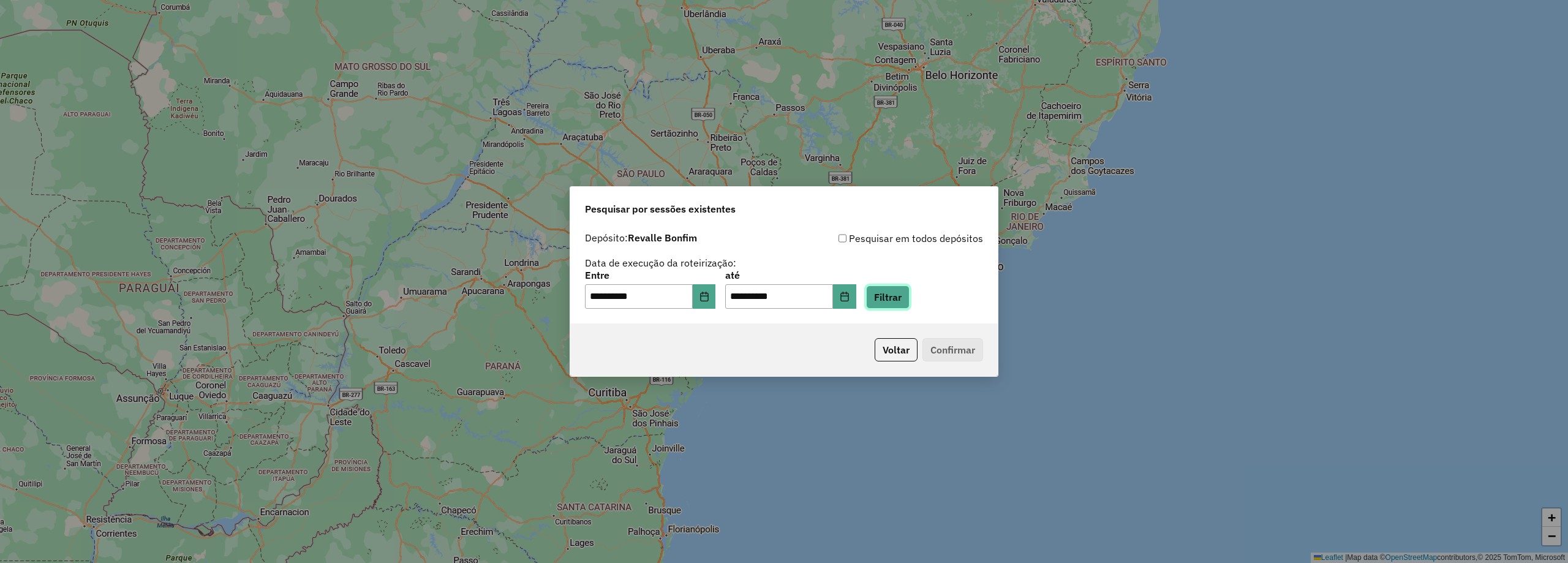
click at [909, 297] on button "Filtrar" at bounding box center [887, 297] width 43 height 23
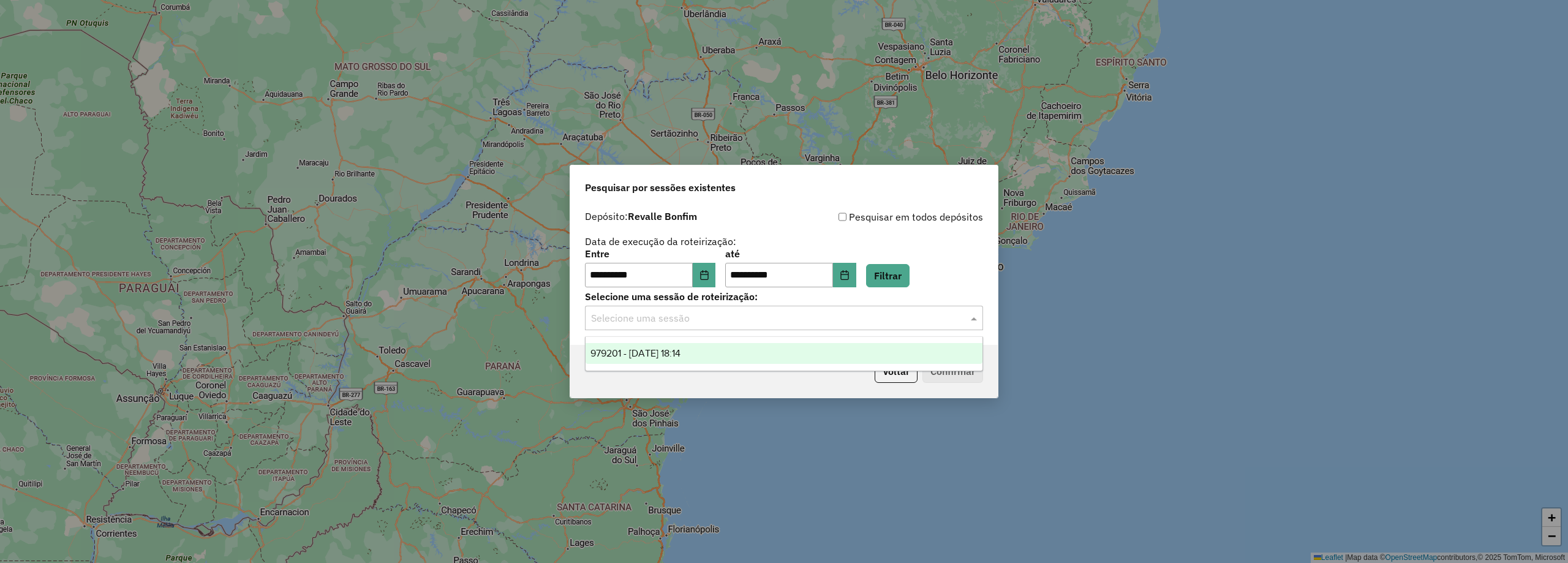
click at [872, 322] on input "text" at bounding box center [771, 318] width 361 height 14
click at [723, 358] on div "979201 - 14/08/2025 18:14" at bounding box center [784, 353] width 397 height 21
click at [952, 372] on button "Confirmar" at bounding box center [952, 372] width 61 height 23
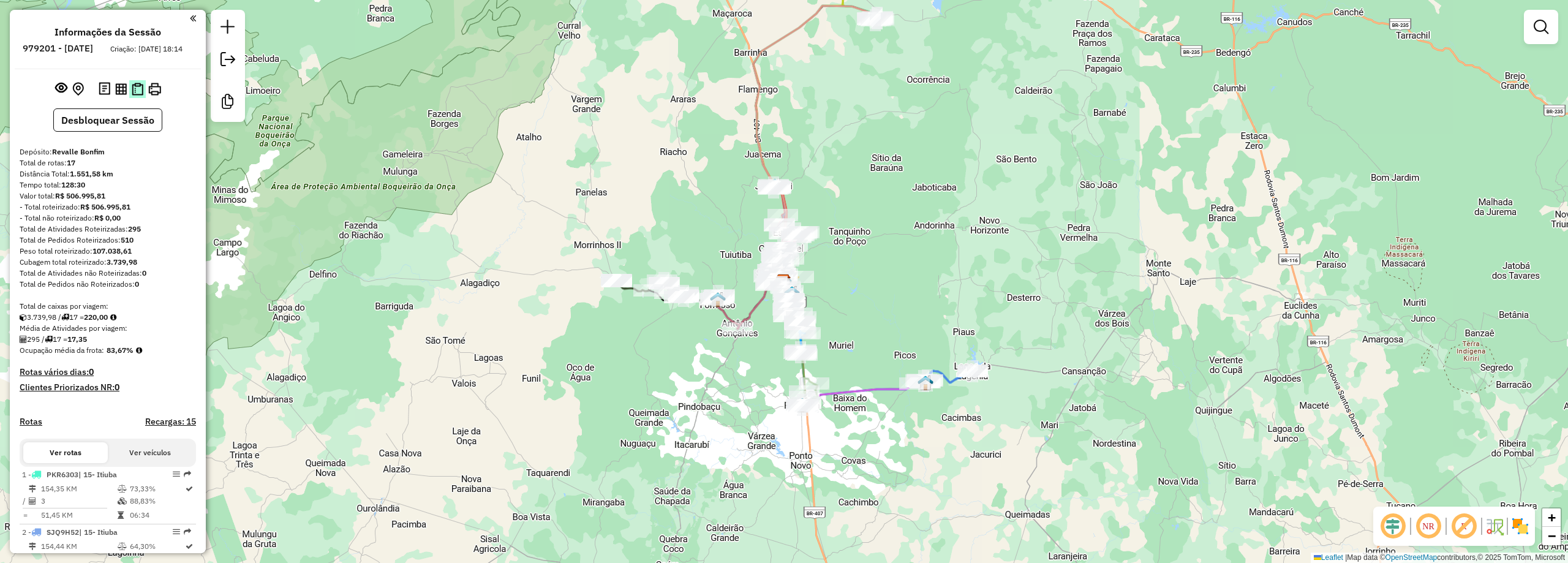
click at [136, 96] on img at bounding box center [137, 89] width 12 height 13
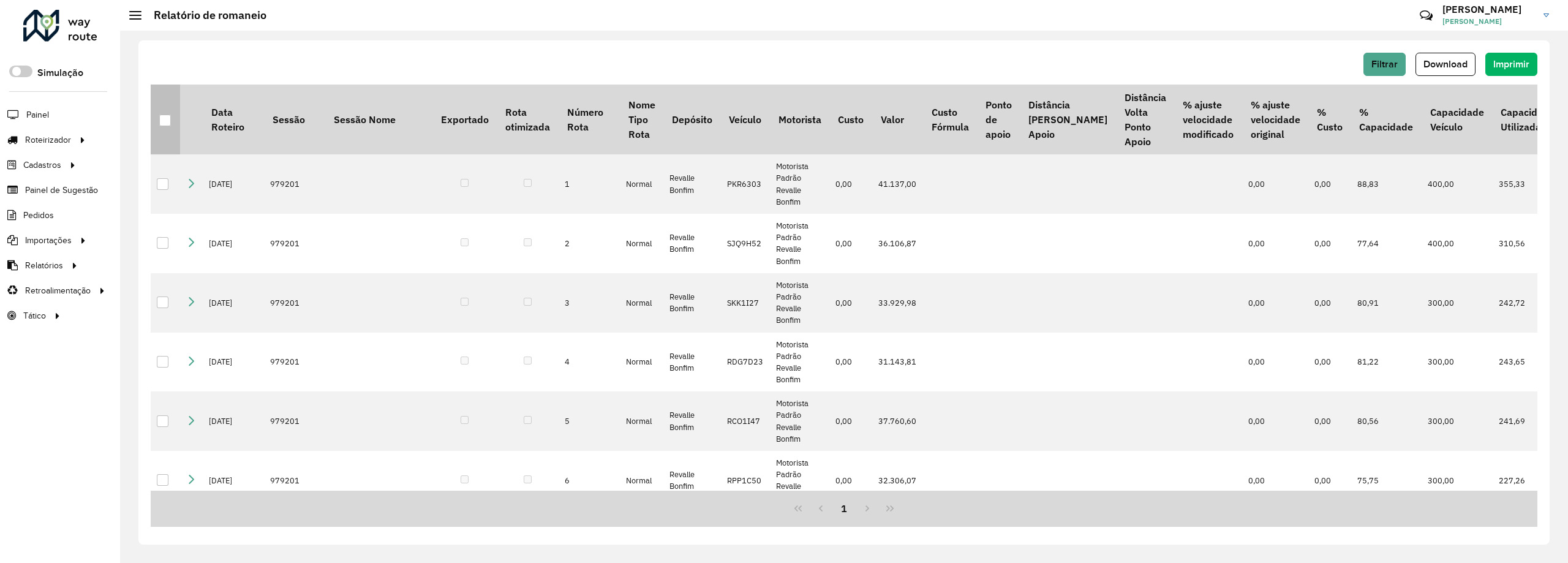
click at [162, 120] on div at bounding box center [165, 121] width 12 height 12
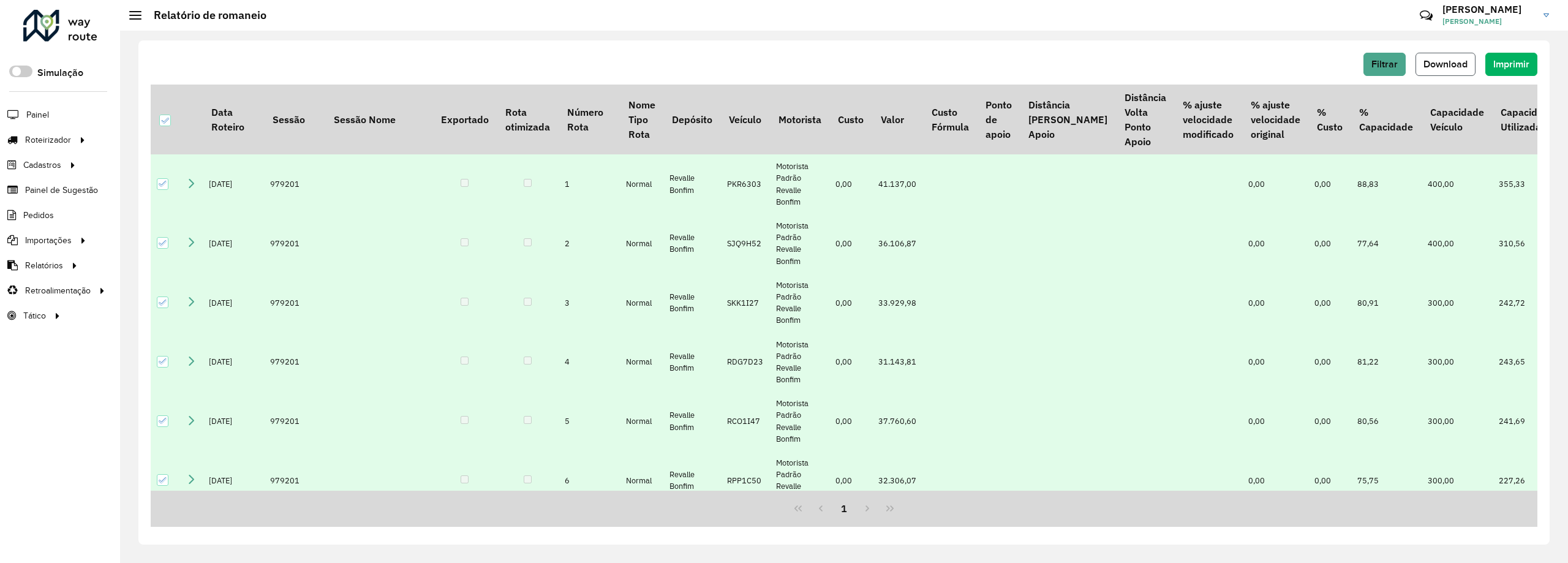
click at [1442, 66] on span "Download" at bounding box center [1445, 64] width 44 height 11
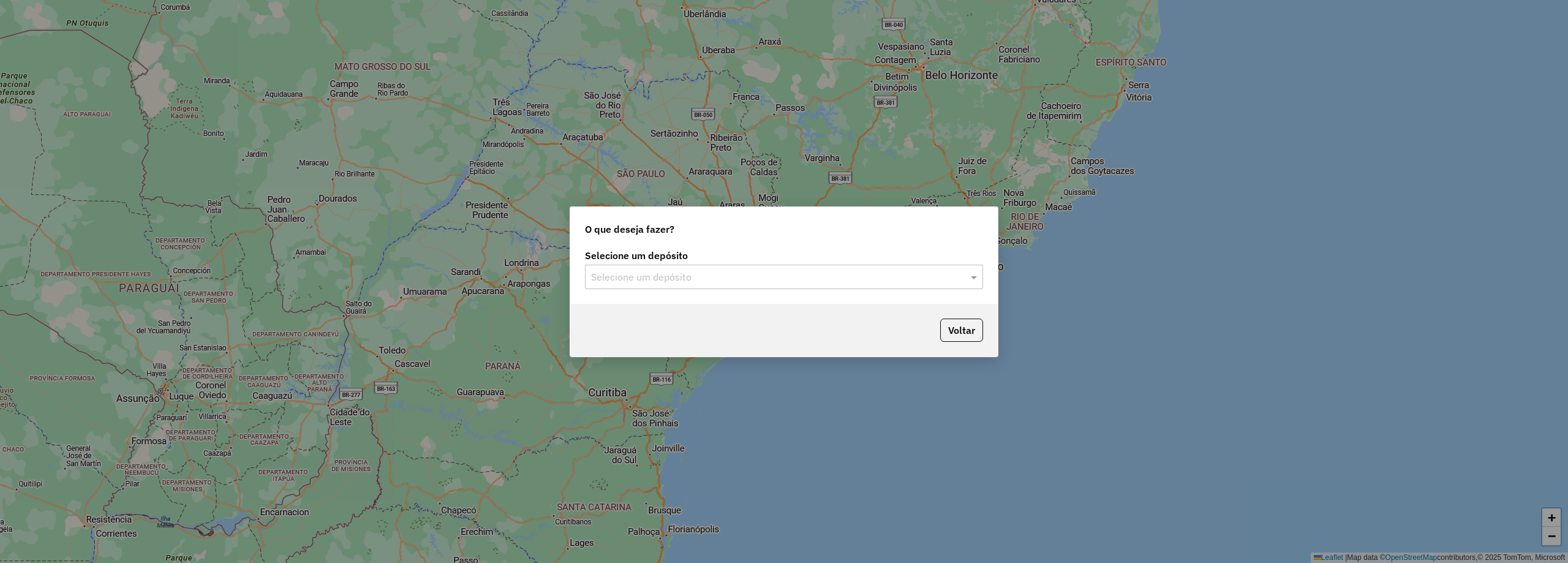
click at [629, 273] on input "text" at bounding box center [771, 277] width 361 height 14
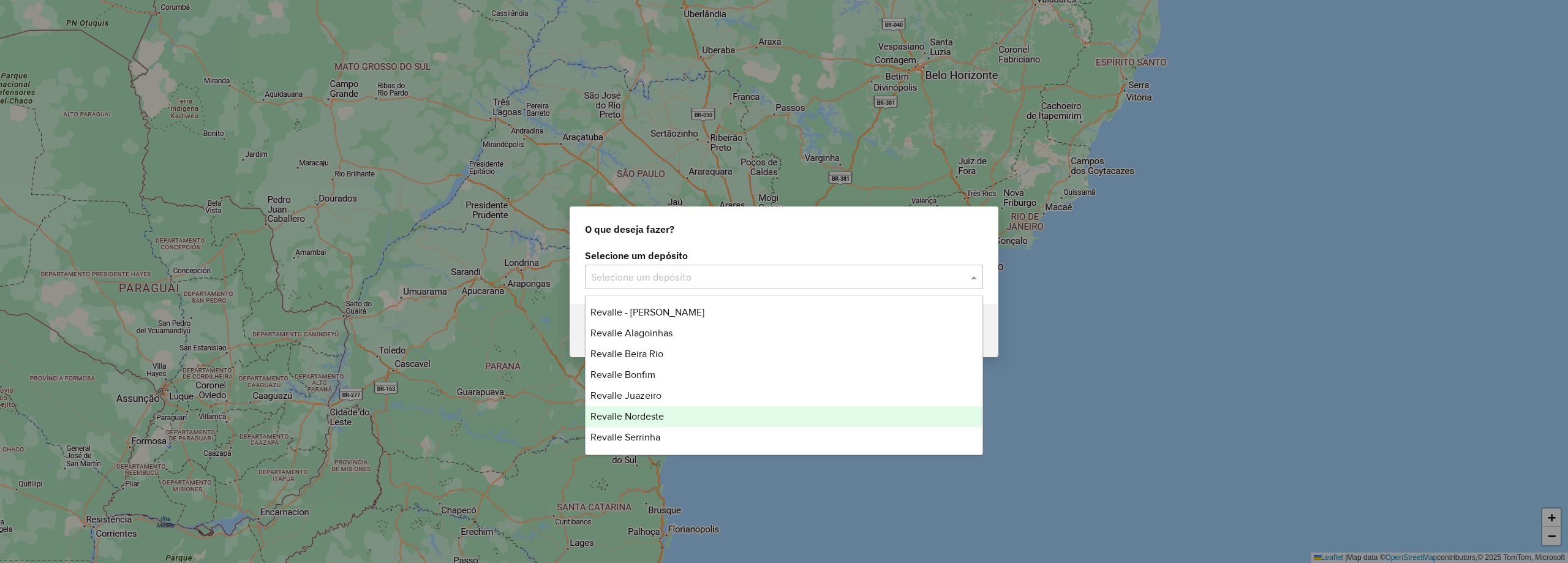
click at [663, 419] on span "Revalle Nordeste" at bounding box center [627, 416] width 73 height 11
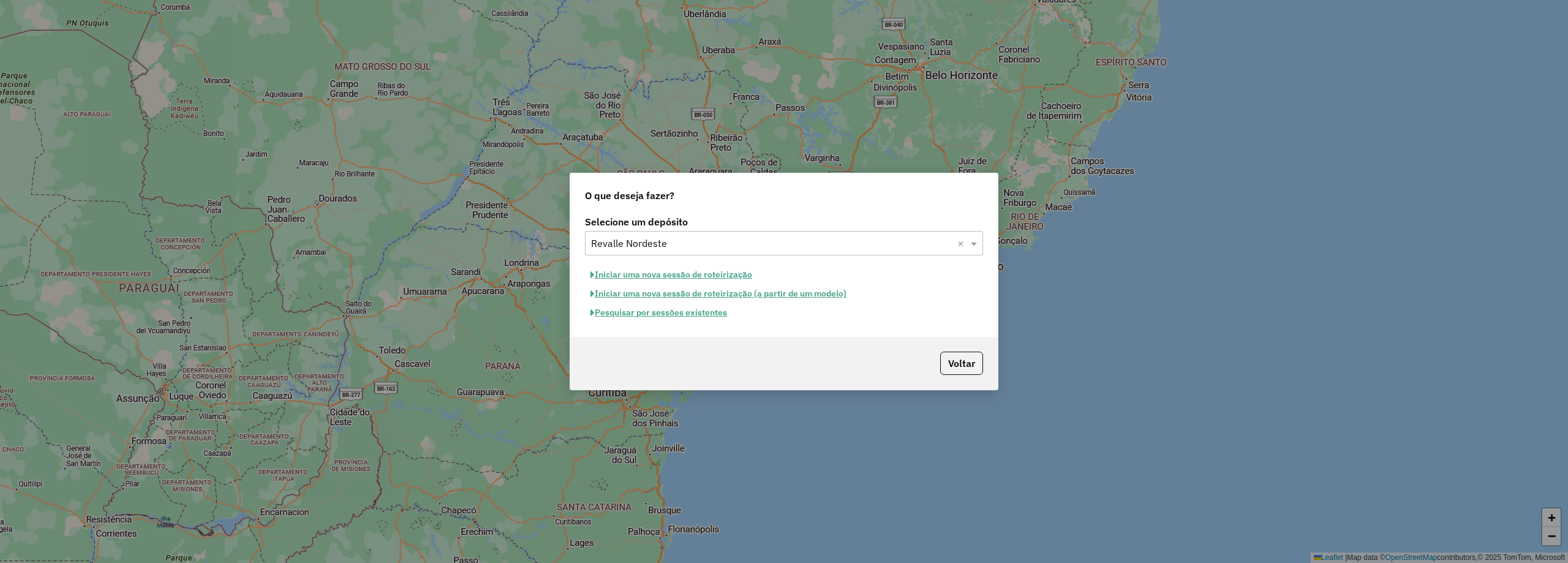
click at [640, 316] on button "Pesquisar por sessões existentes" at bounding box center [658, 313] width 148 height 19
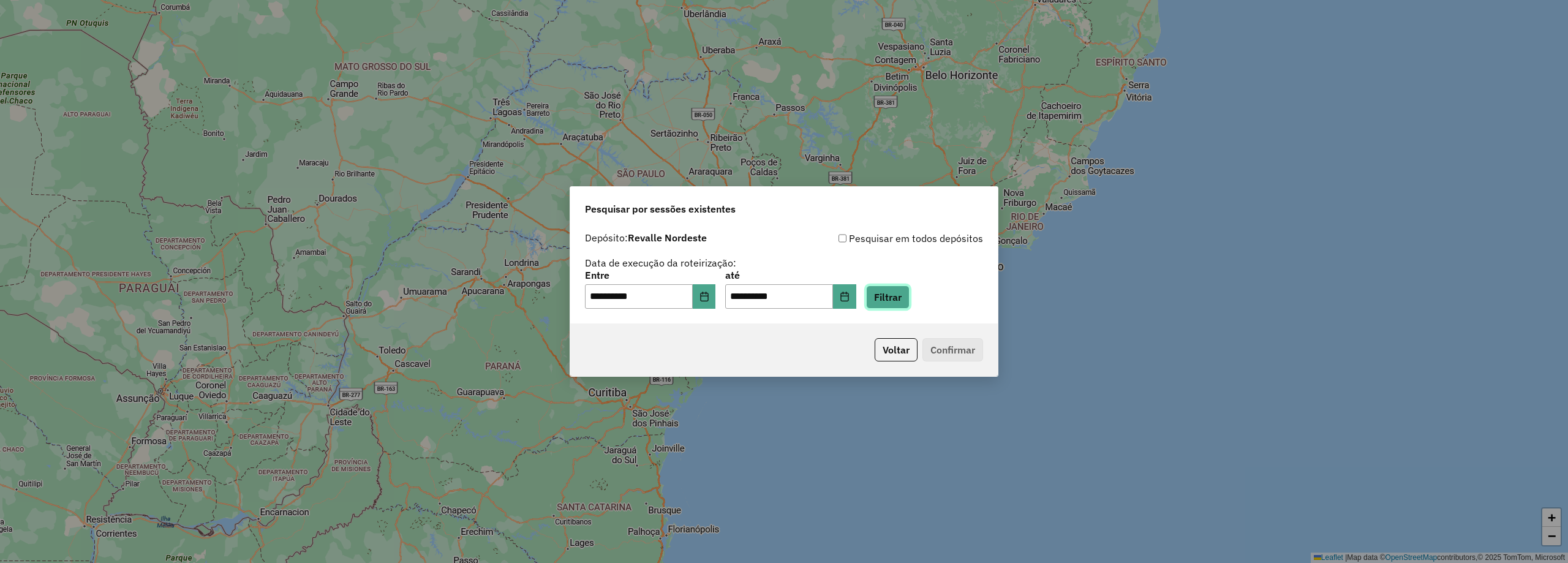
click at [904, 305] on button "Filtrar" at bounding box center [887, 297] width 43 height 23
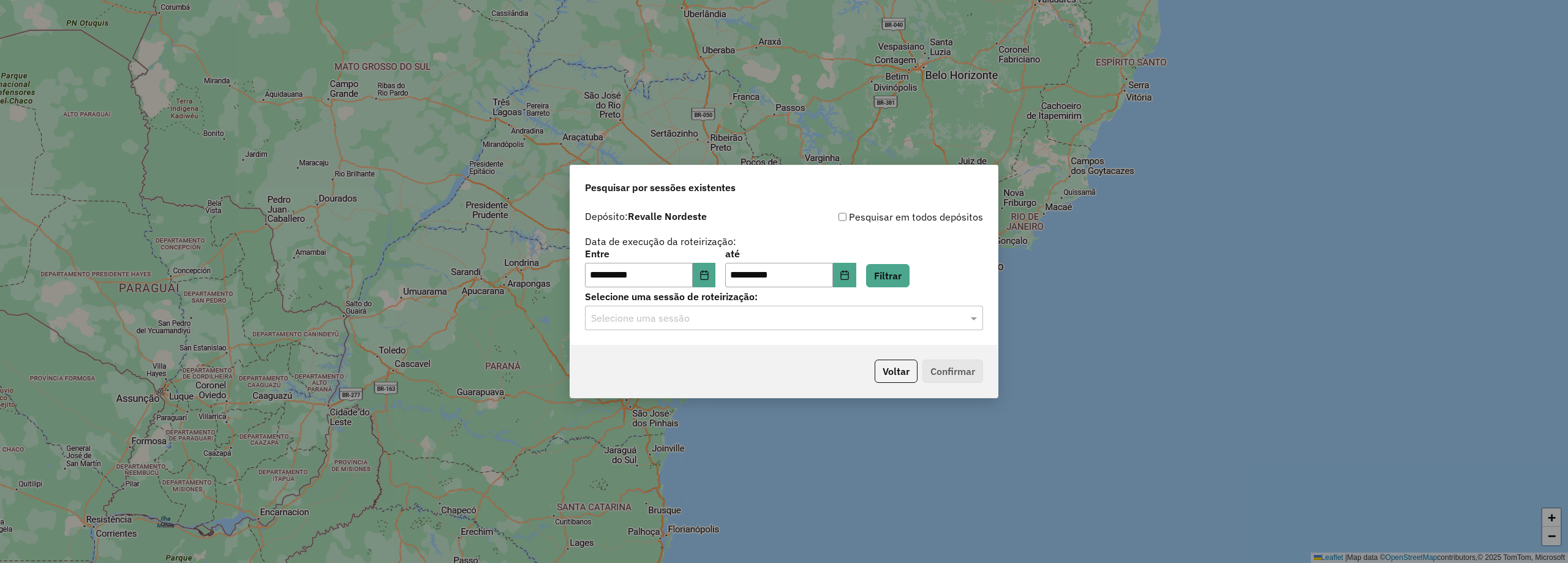
click at [611, 320] on input "text" at bounding box center [771, 318] width 361 height 14
click at [629, 354] on span "979071 - [DATE] 17:48" at bounding box center [636, 352] width 92 height 11
click at [949, 377] on button "Confirmar" at bounding box center [952, 372] width 61 height 23
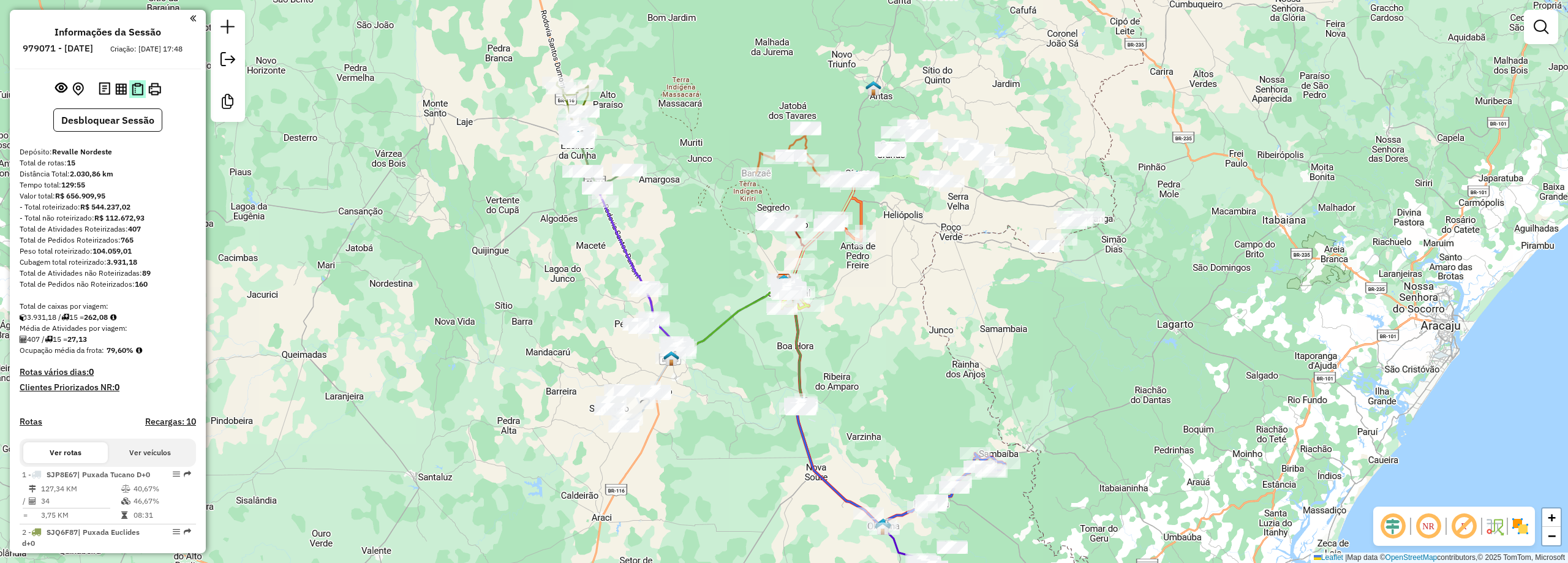
click at [133, 96] on img at bounding box center [137, 89] width 12 height 13
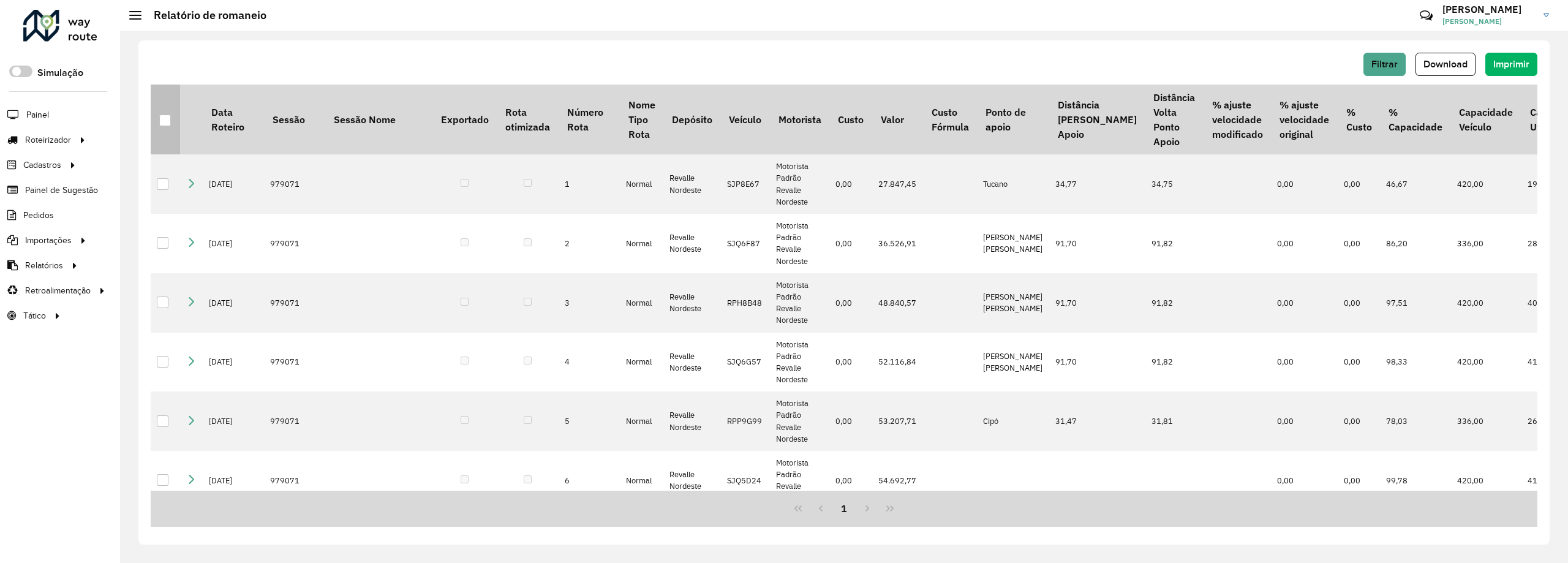
click at [167, 118] on div at bounding box center [165, 121] width 12 height 12
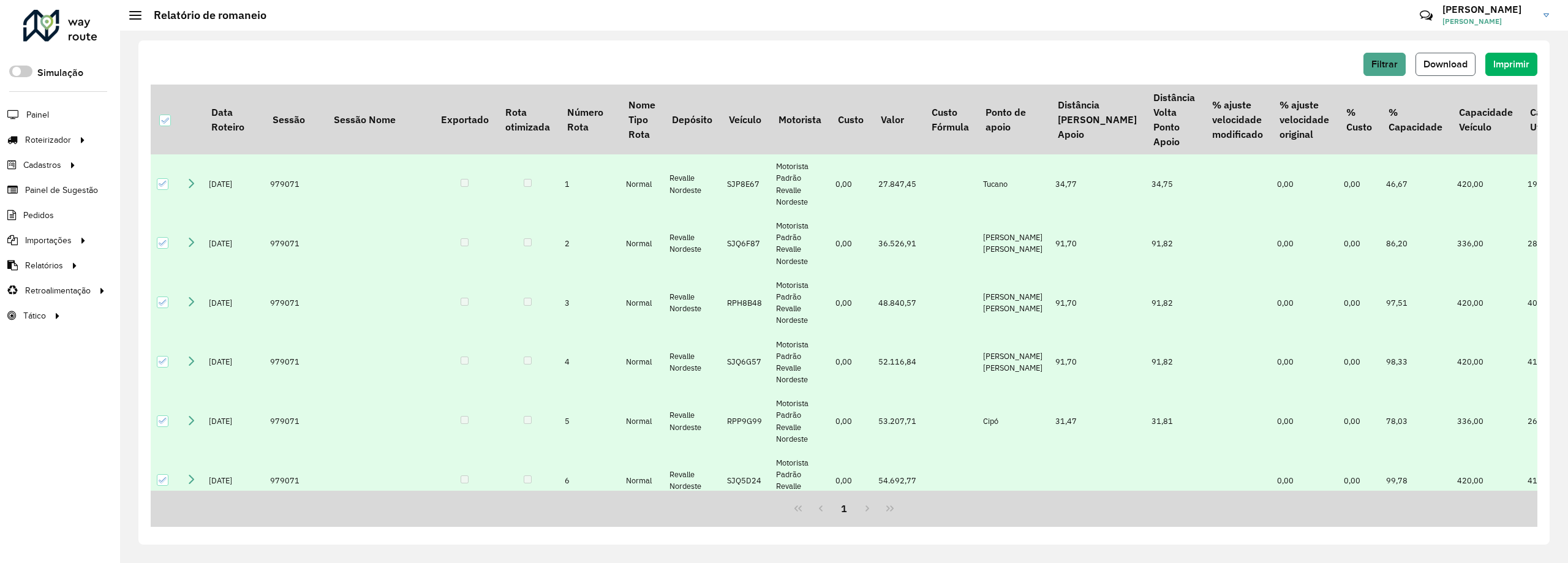
click at [1432, 70] on button "Download" at bounding box center [1445, 65] width 60 height 23
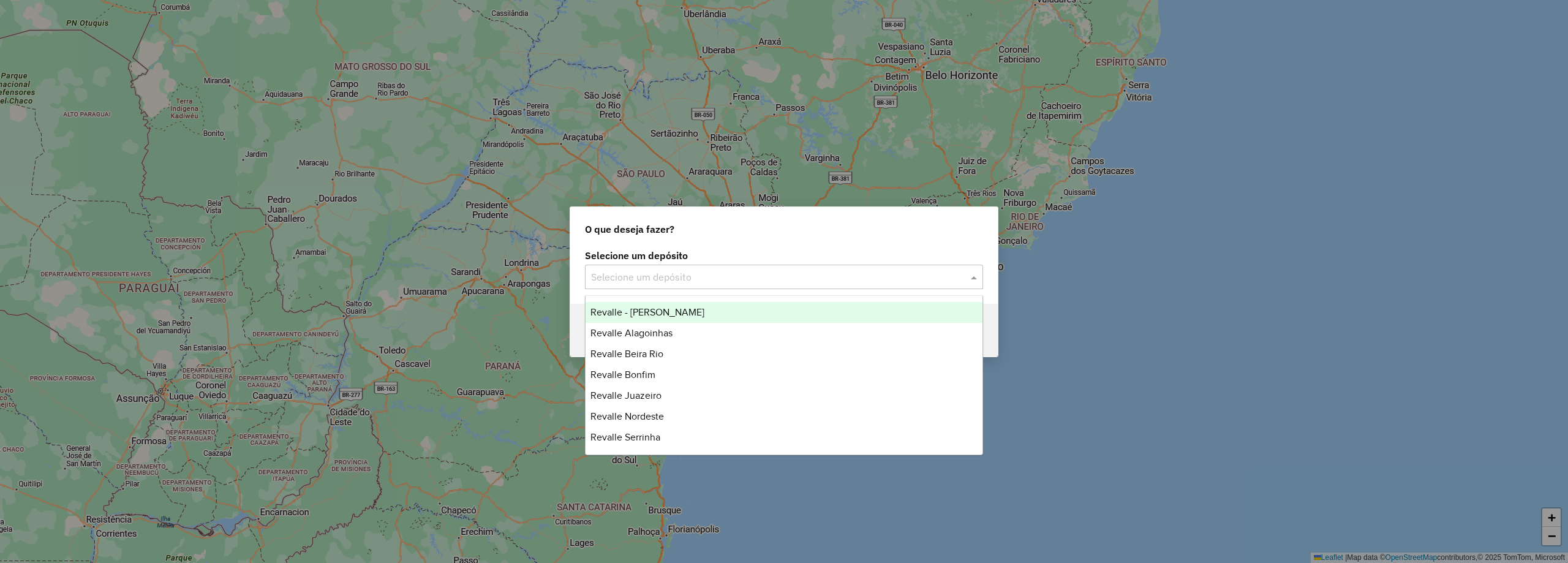
click at [712, 267] on div "Selecione um depósito" at bounding box center [784, 276] width 398 height 24
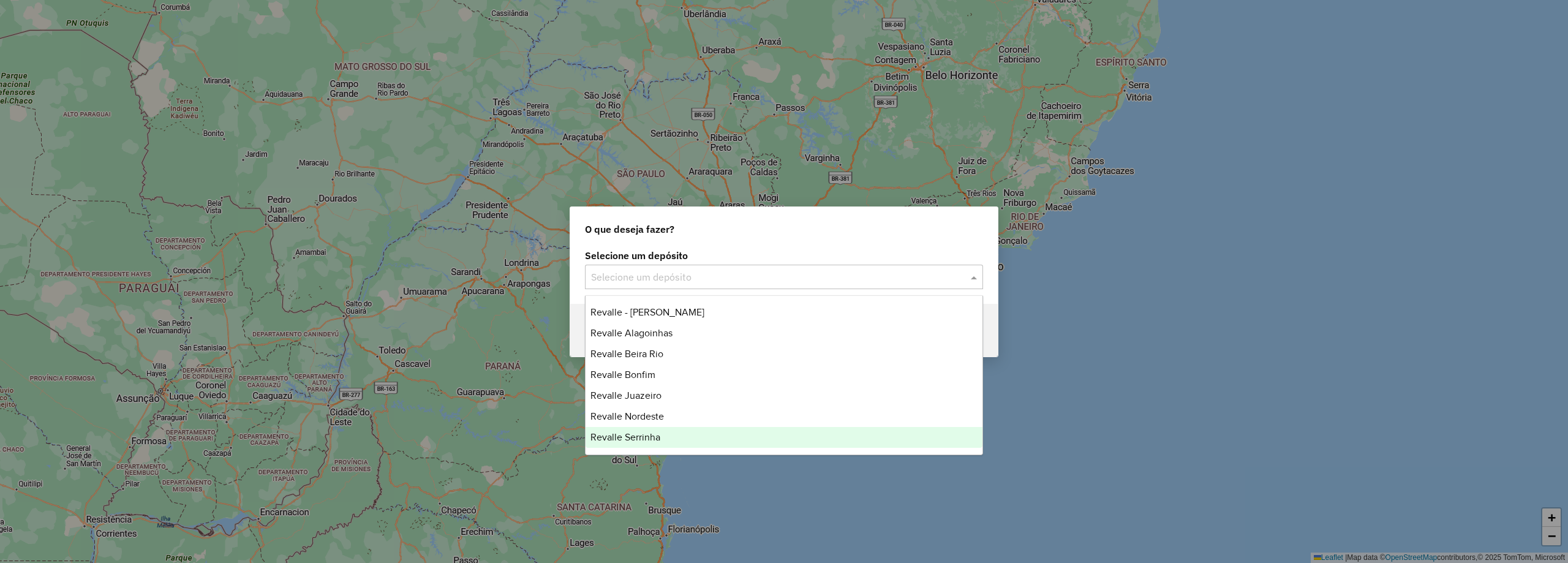
click at [656, 441] on span "Revalle Serrinha" at bounding box center [625, 436] width 69 height 11
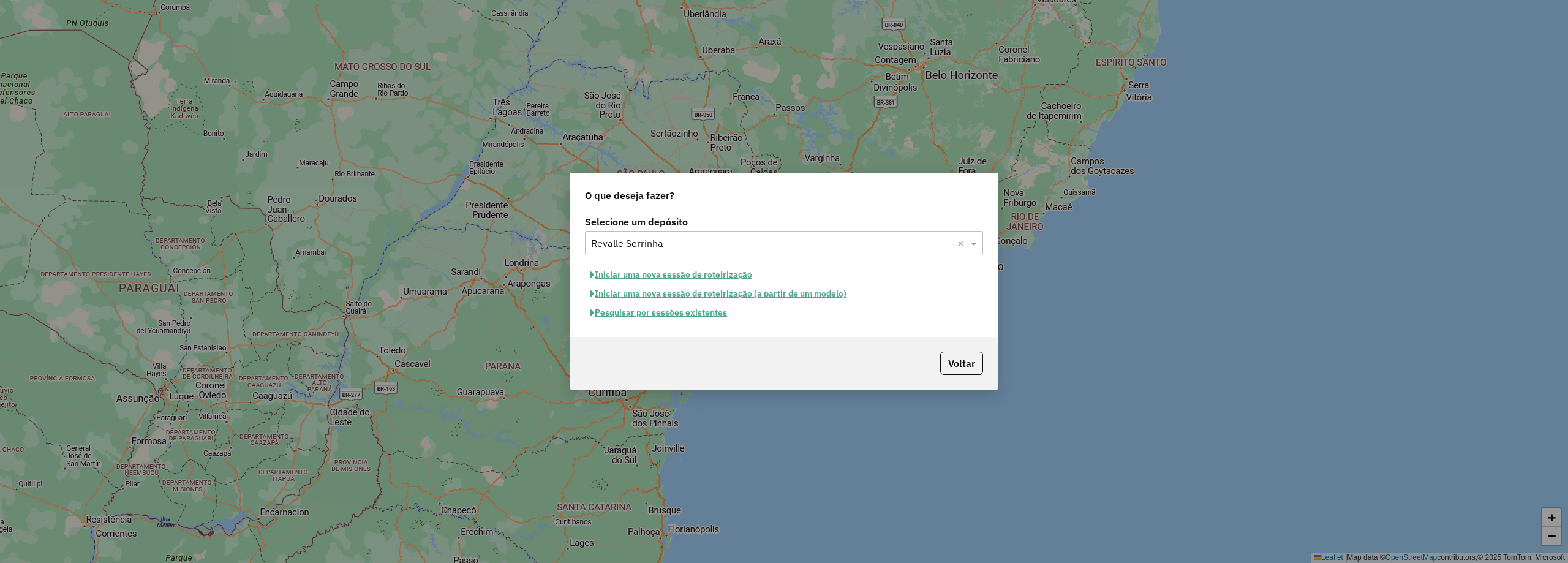
click at [688, 318] on button "Pesquisar por sessões existentes" at bounding box center [658, 313] width 148 height 19
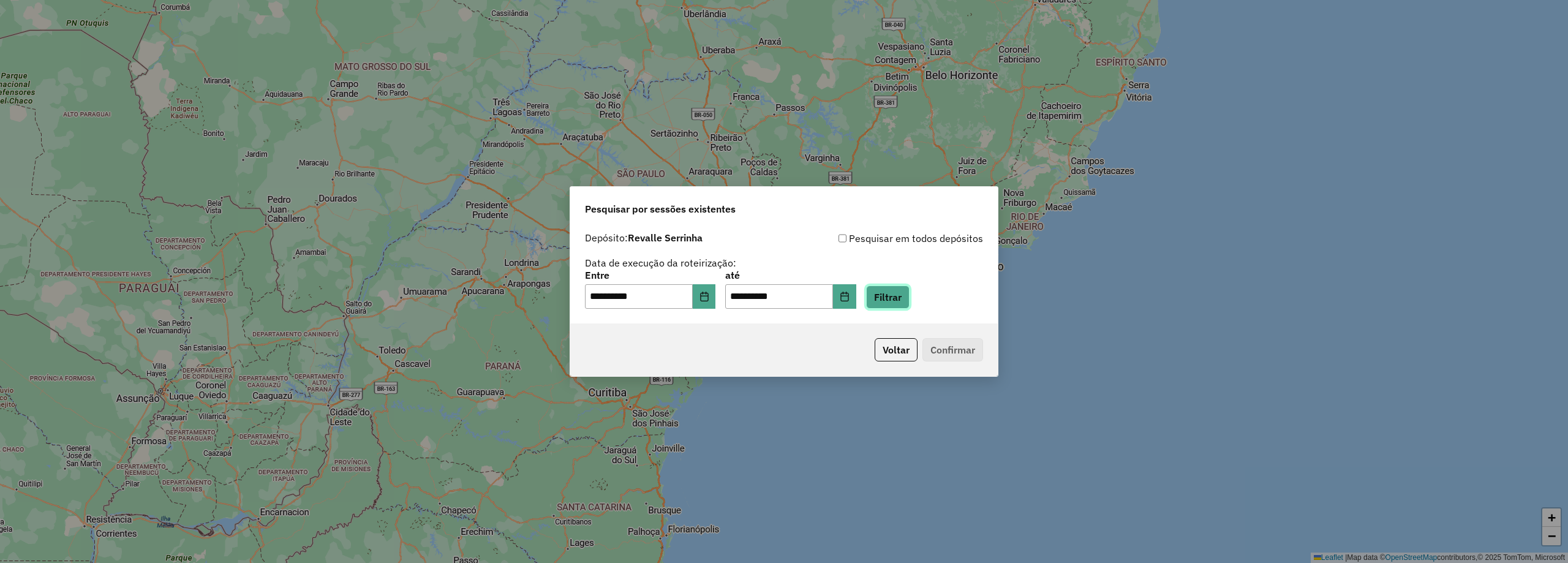
click at [909, 304] on button "Filtrar" at bounding box center [887, 297] width 43 height 23
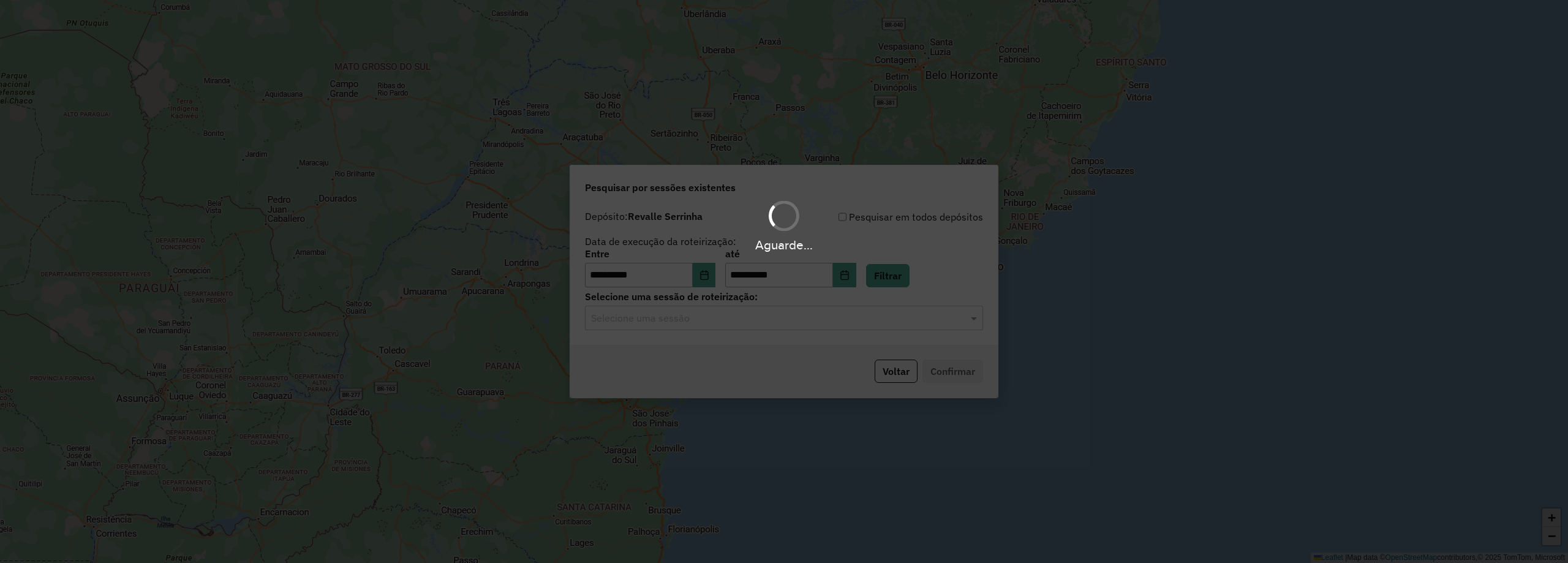
click at [756, 320] on input "text" at bounding box center [771, 318] width 361 height 14
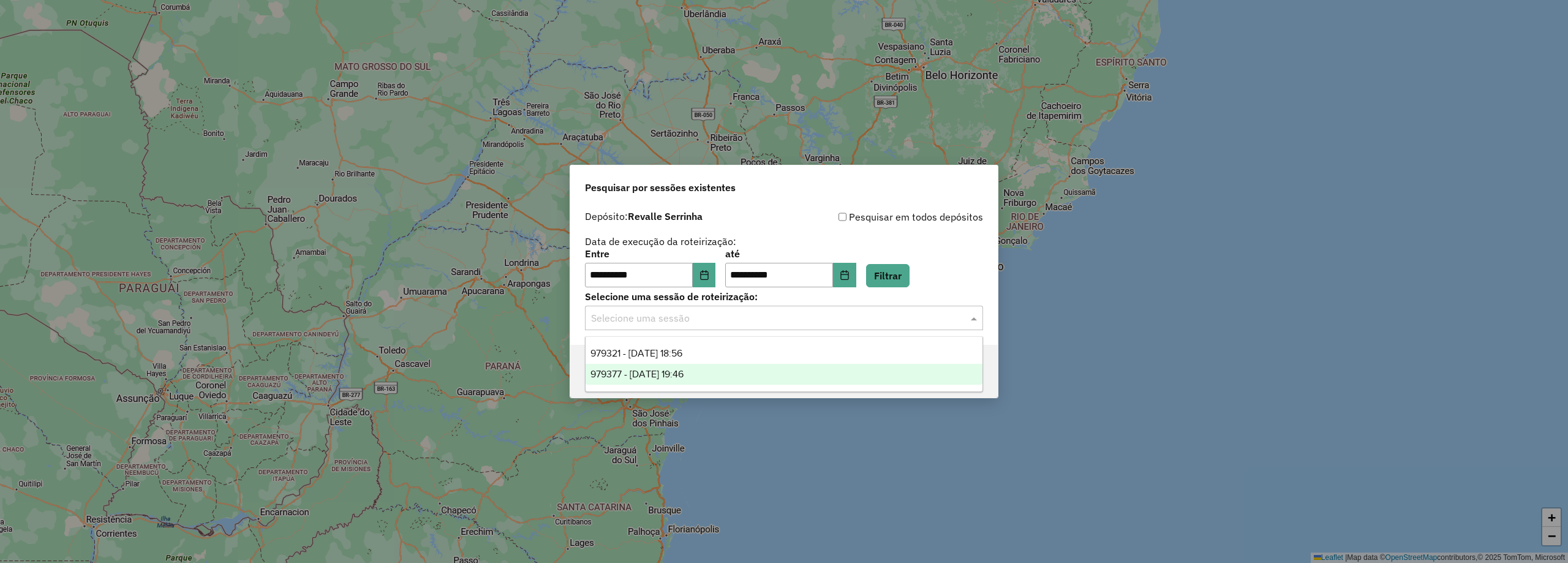
click at [719, 373] on div "979377 - 14/08/2025 19:46" at bounding box center [784, 375] width 397 height 21
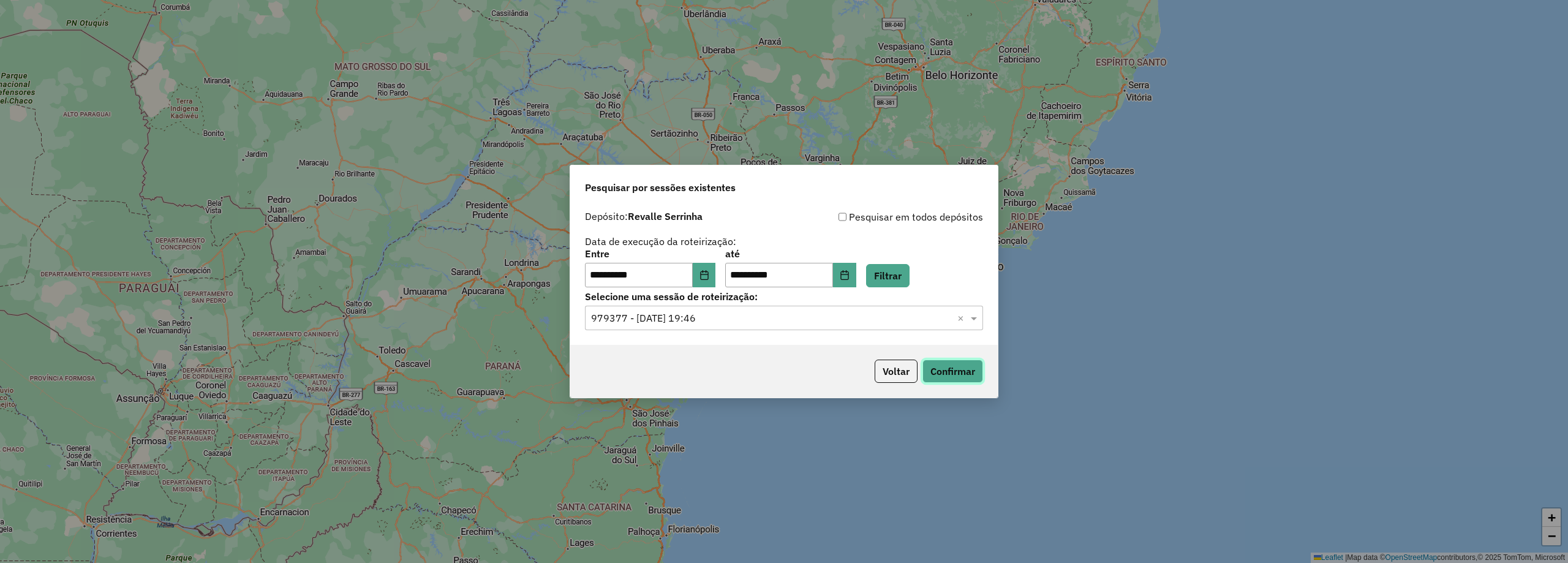
click at [970, 367] on button "Confirmar" at bounding box center [952, 372] width 61 height 23
click at [694, 317] on input "text" at bounding box center [771, 318] width 361 height 14
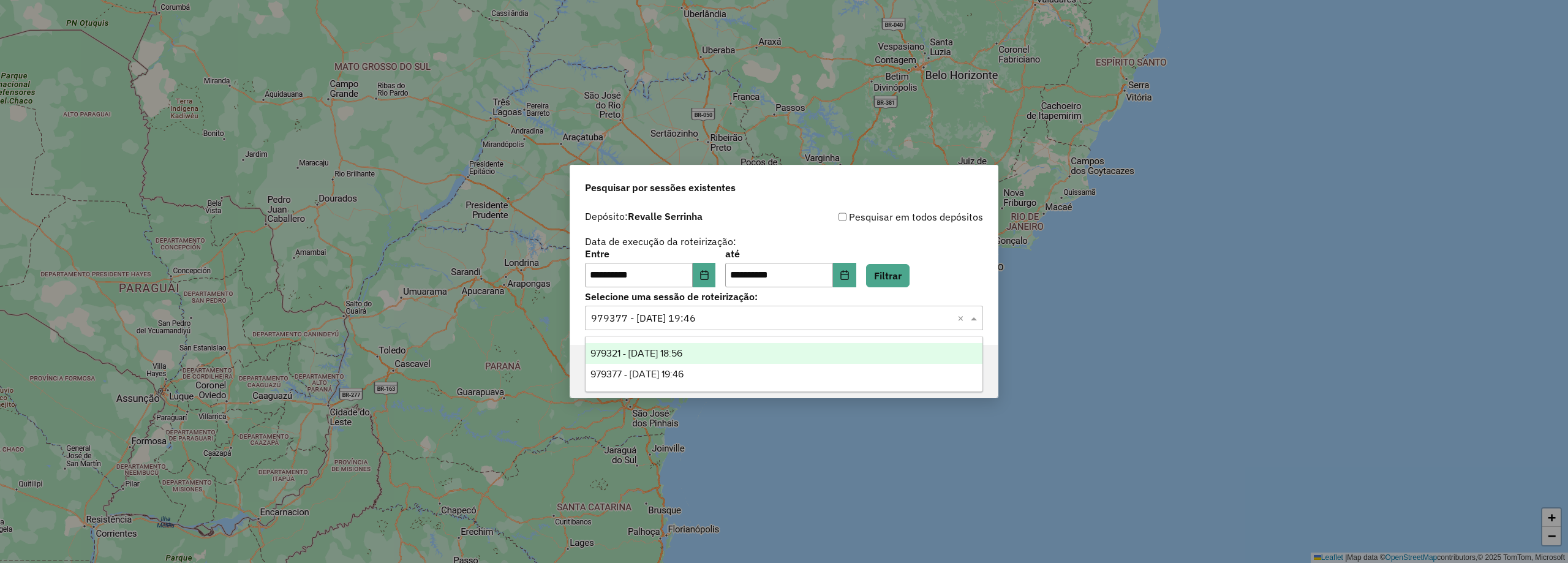
click at [678, 350] on span "979321 - 14/08/2025 18:56" at bounding box center [636, 352] width 92 height 11
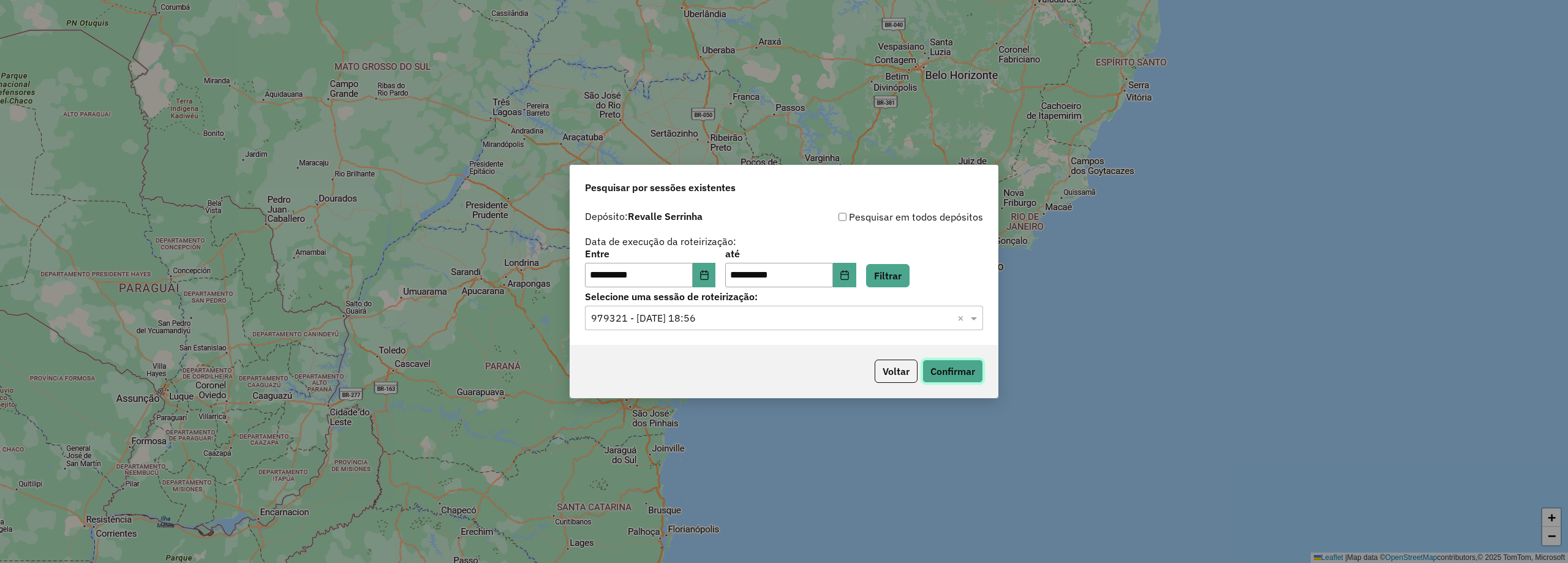
click at [953, 368] on button "Confirmar" at bounding box center [952, 372] width 61 height 23
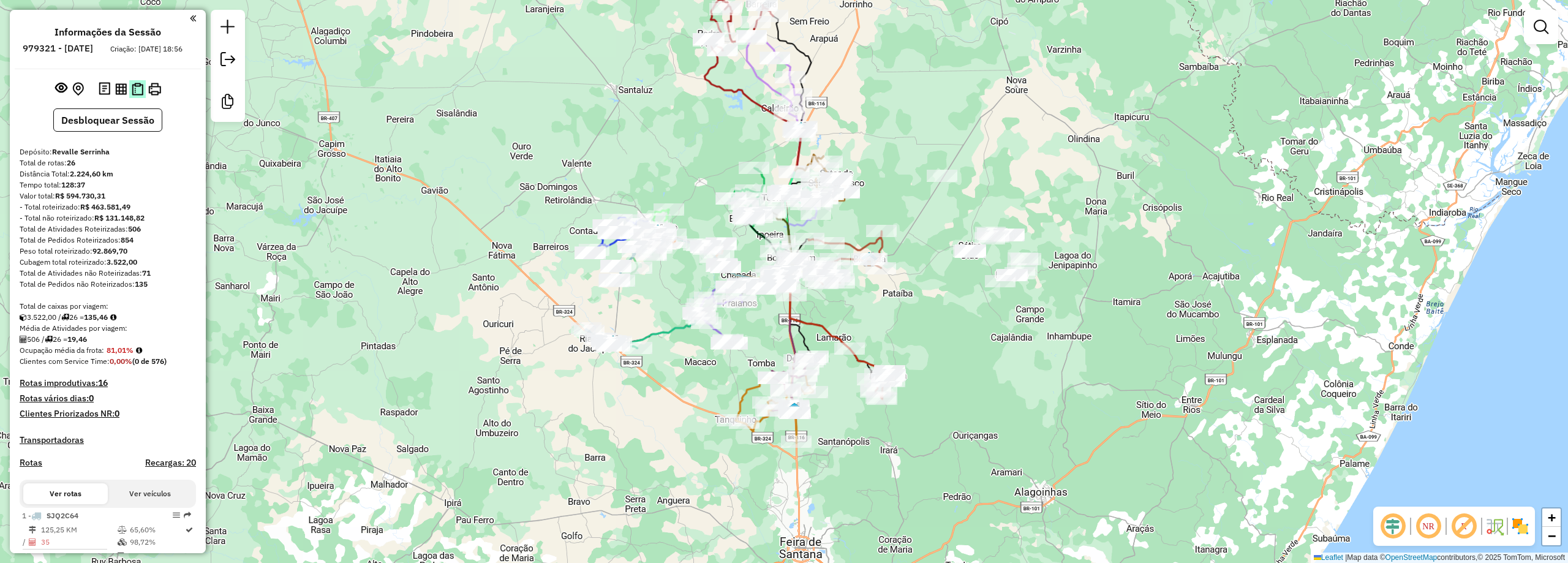
click at [137, 99] on button at bounding box center [137, 89] width 16 height 17
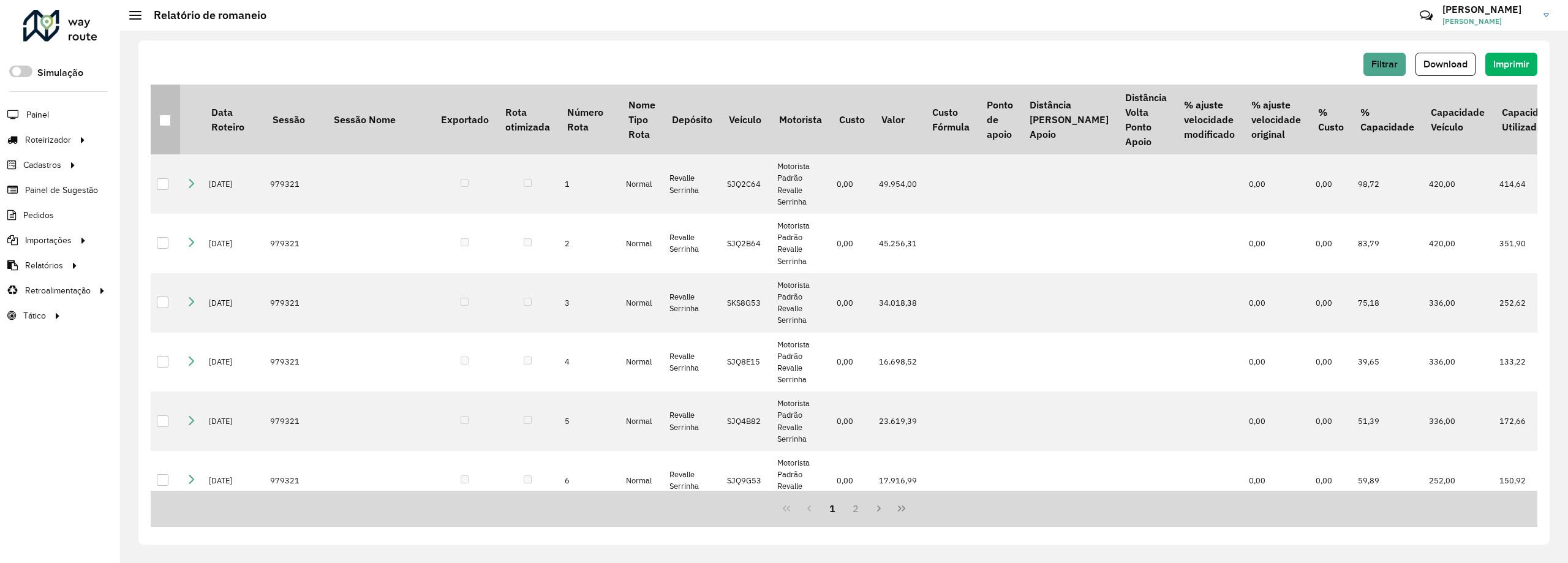
click at [170, 125] on div at bounding box center [165, 121] width 12 height 12
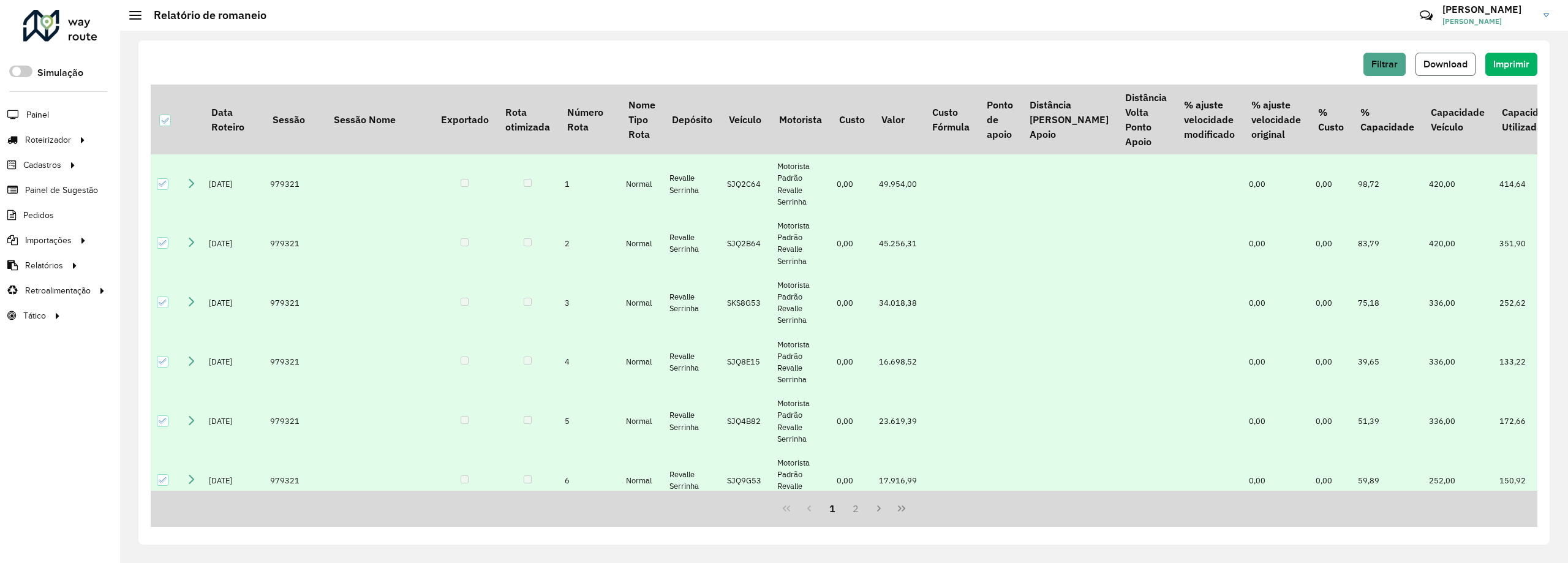
click at [1448, 67] on span "Download" at bounding box center [1445, 64] width 44 height 11
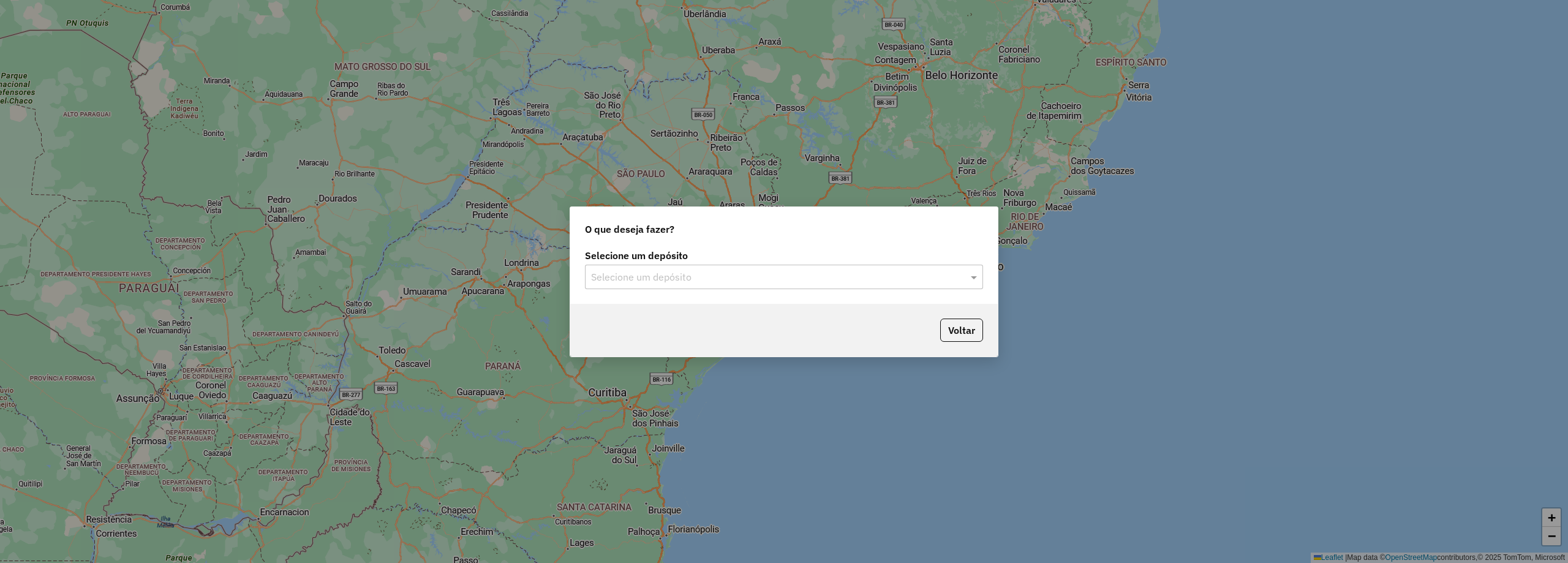
click at [707, 272] on input "text" at bounding box center [771, 277] width 361 height 14
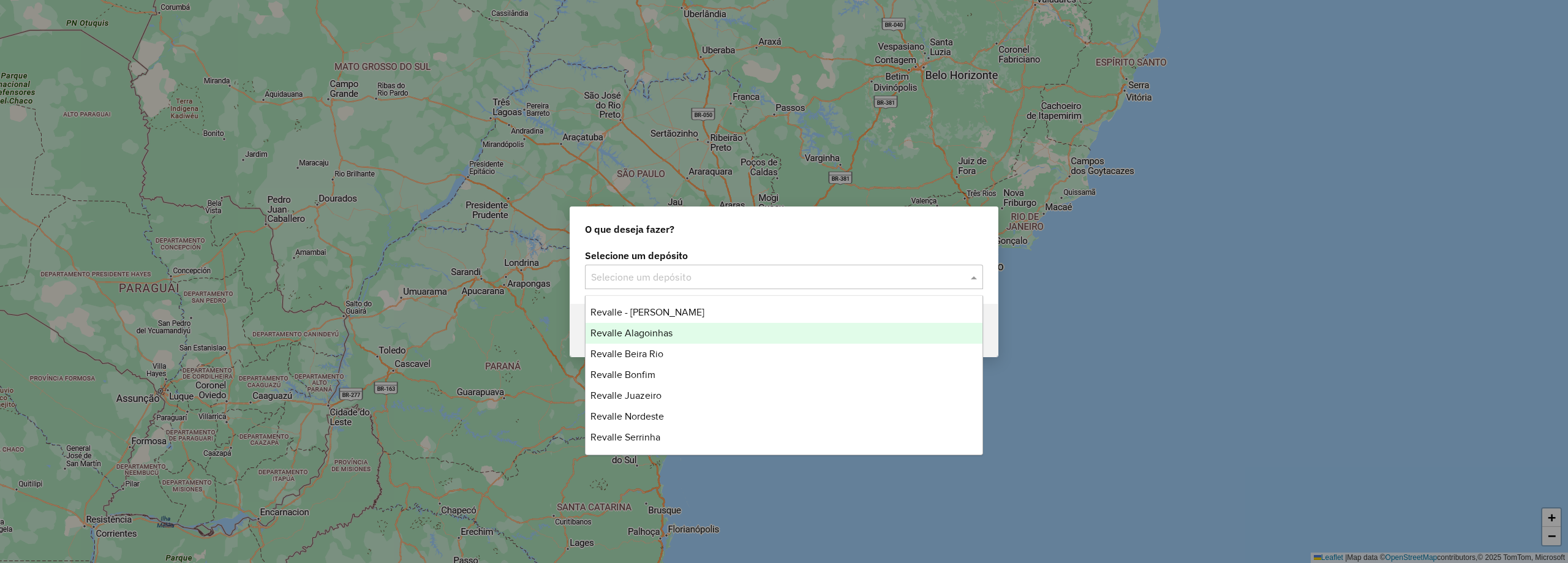
click at [668, 331] on span "Revalle Alagoinhas" at bounding box center [631, 333] width 82 height 11
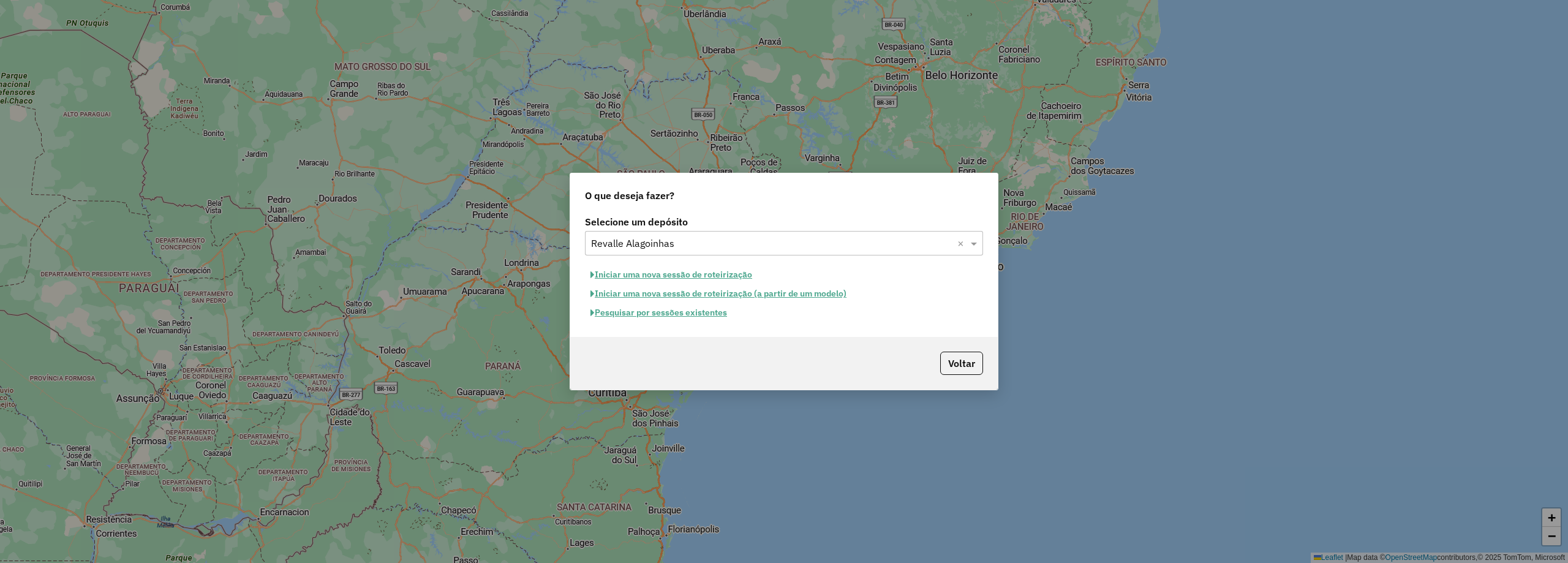
click at [636, 307] on button "Pesquisar por sessões existentes" at bounding box center [658, 313] width 148 height 19
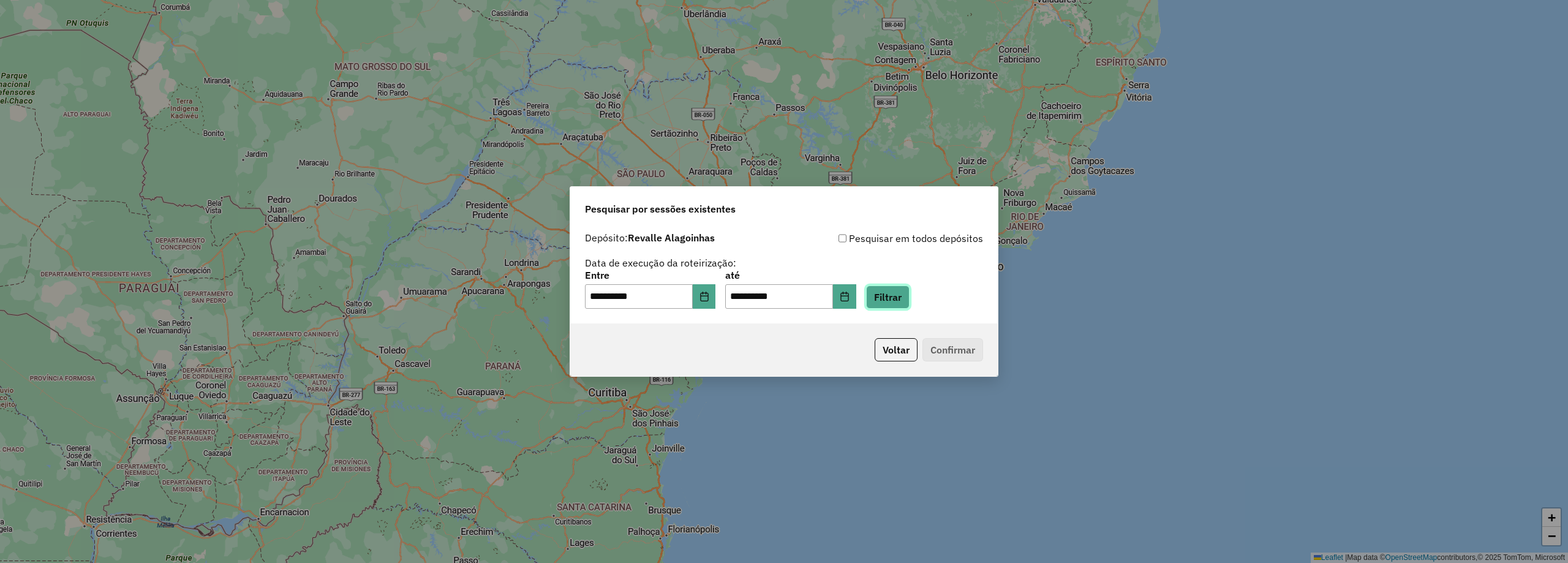
click at [909, 306] on button "Filtrar" at bounding box center [887, 297] width 43 height 23
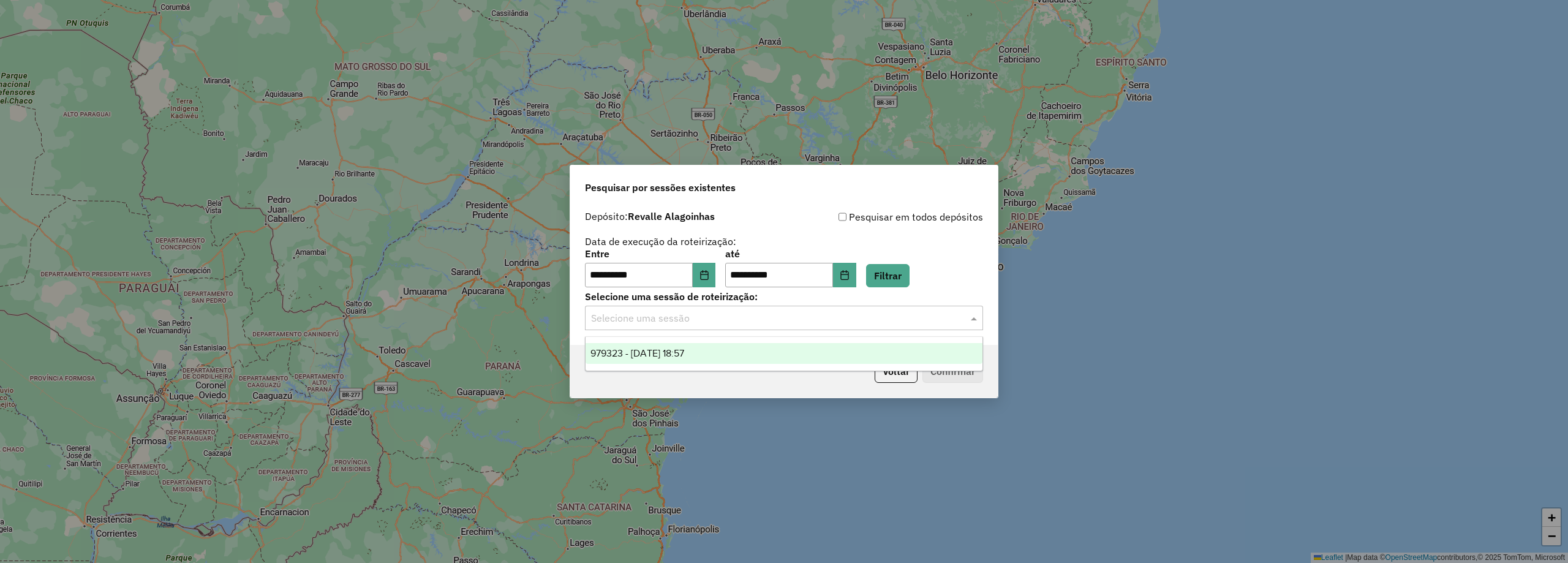
click at [745, 321] on input "text" at bounding box center [771, 318] width 361 height 14
click at [716, 358] on div "979323 - 14/08/2025 18:57" at bounding box center [784, 353] width 397 height 21
click at [971, 373] on button "Confirmar" at bounding box center [952, 372] width 61 height 23
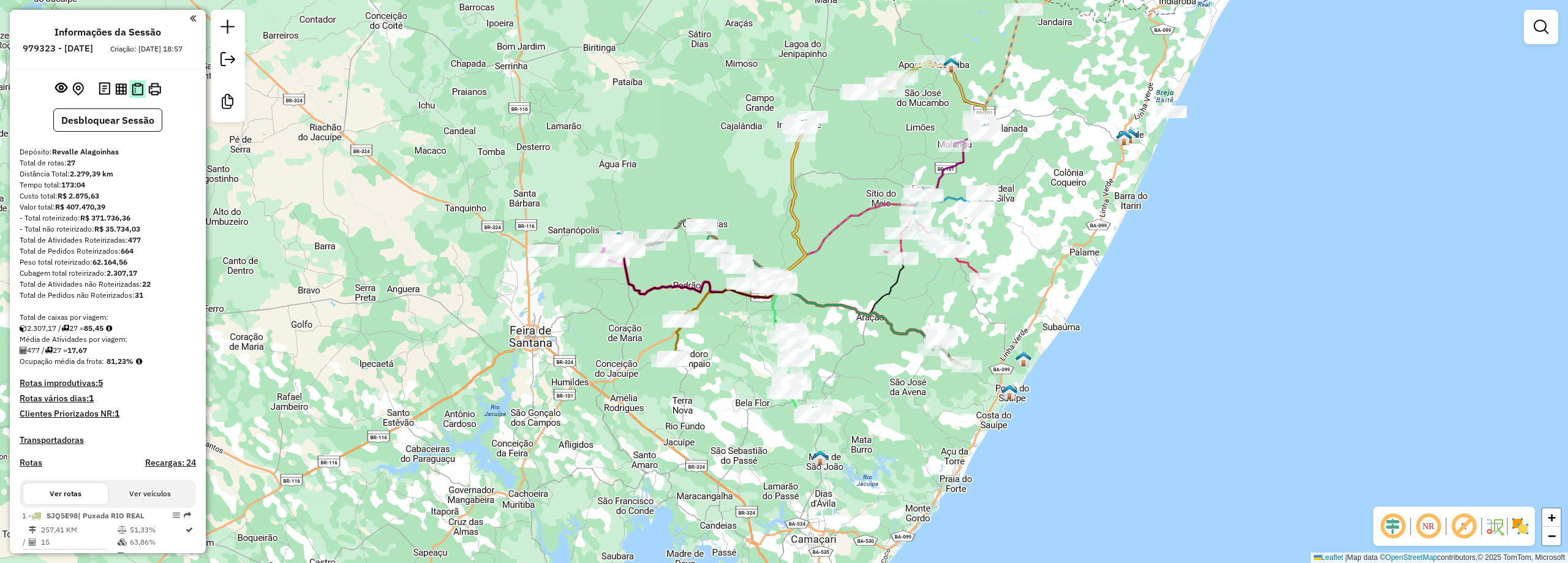
click at [136, 96] on img at bounding box center [137, 89] width 12 height 13
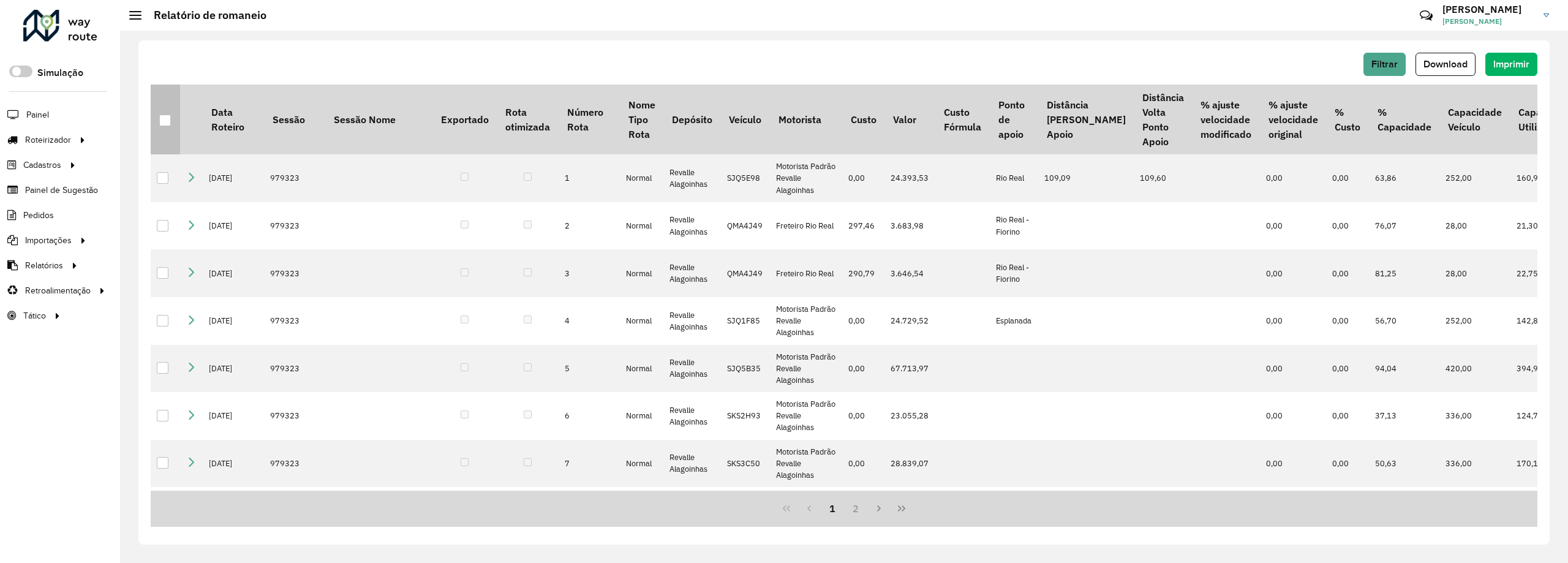
click at [165, 118] on div at bounding box center [165, 121] width 12 height 12
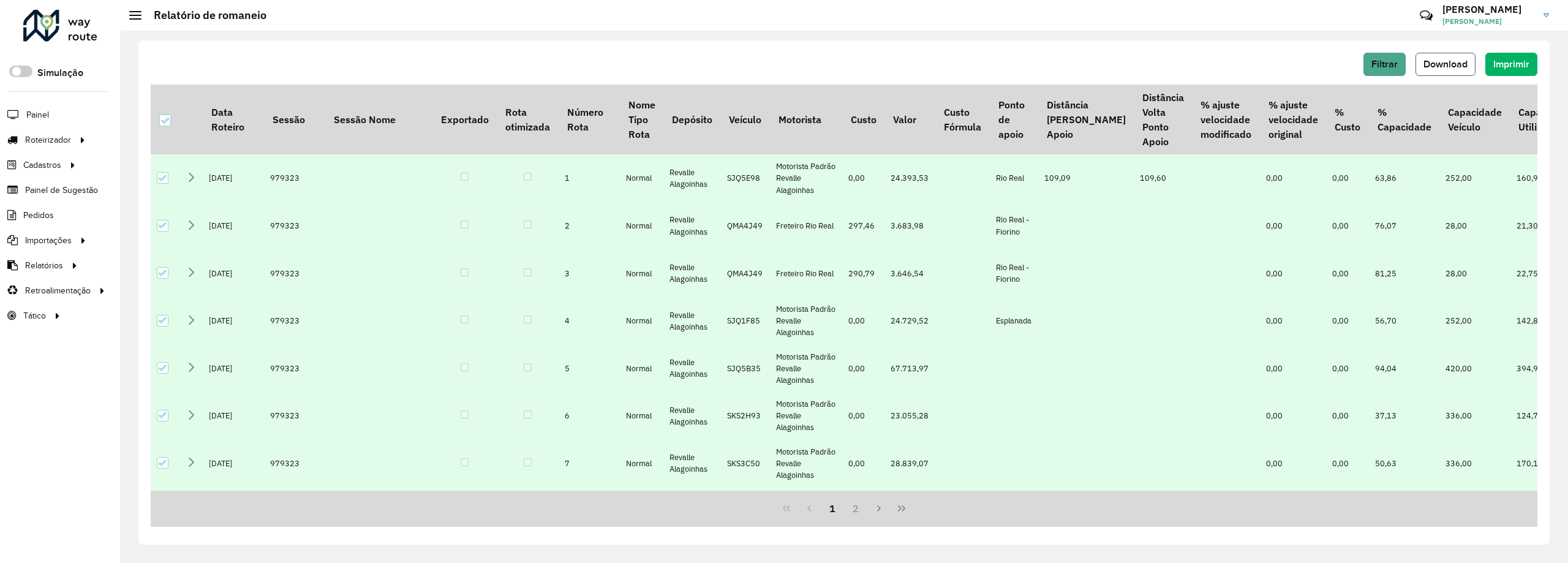
click at [1462, 56] on button "Download" at bounding box center [1445, 65] width 60 height 23
